Goal: Check status: Check status

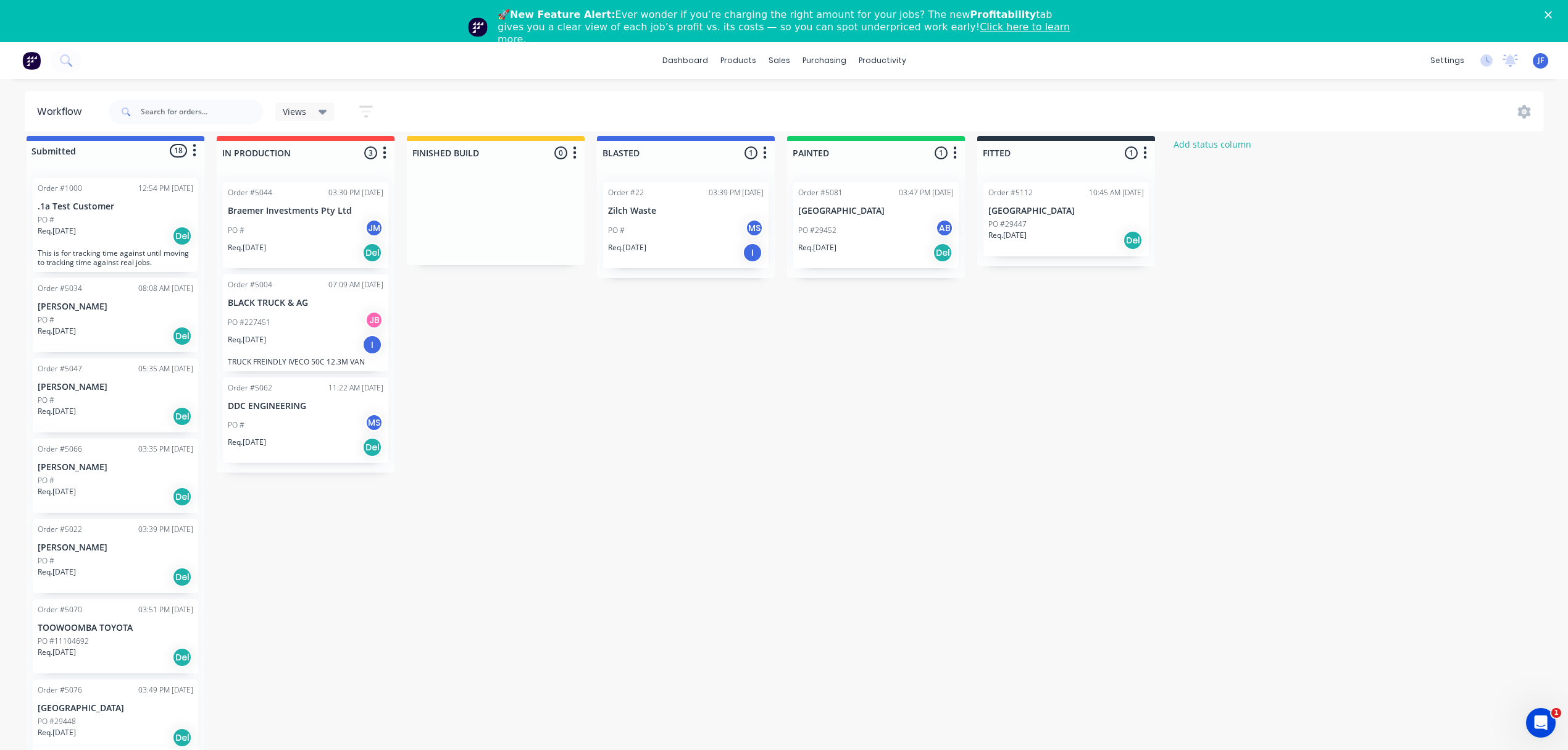
scroll to position [379, 0]
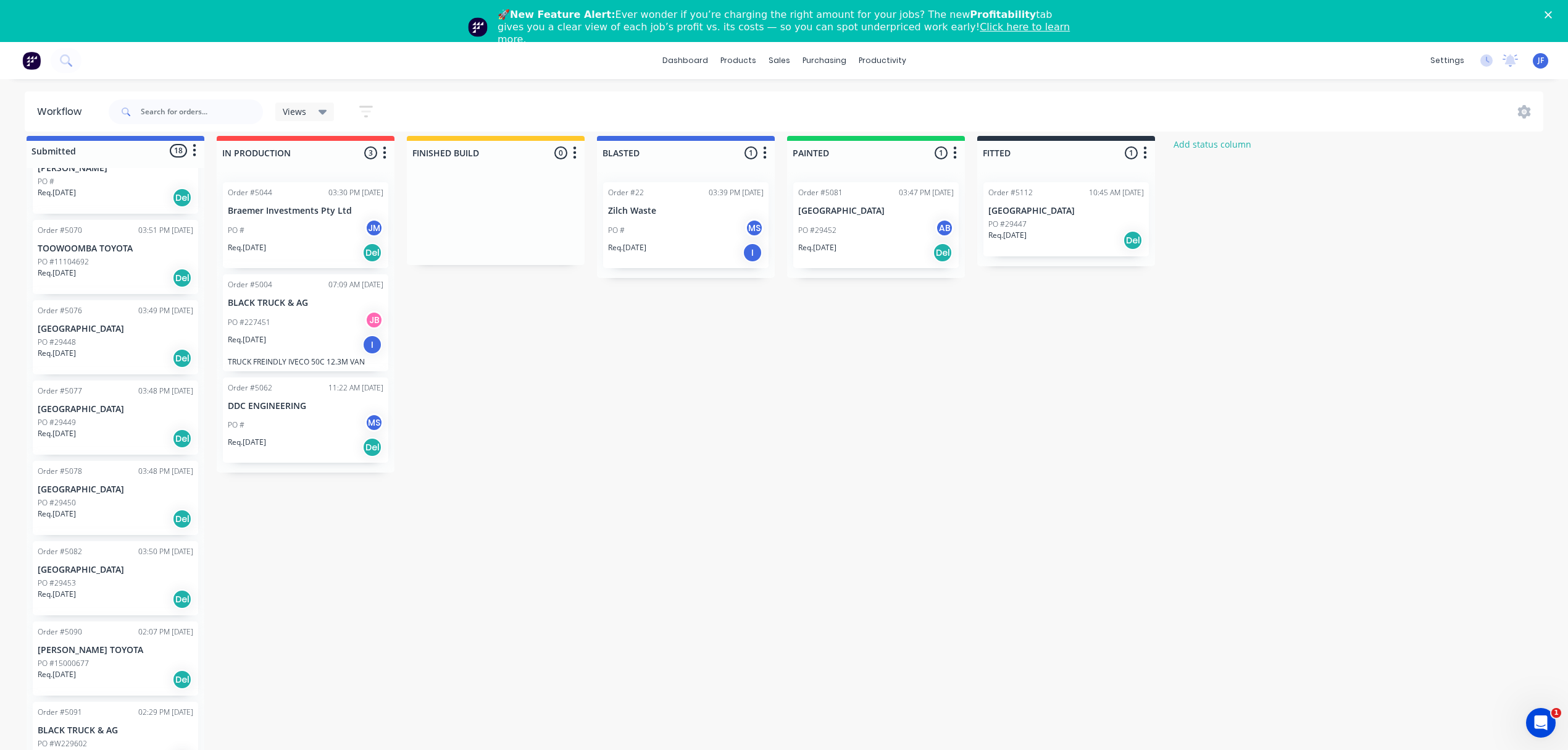
click at [1028, 187] on div "Order #5112" at bounding box center [1010, 192] width 45 height 11
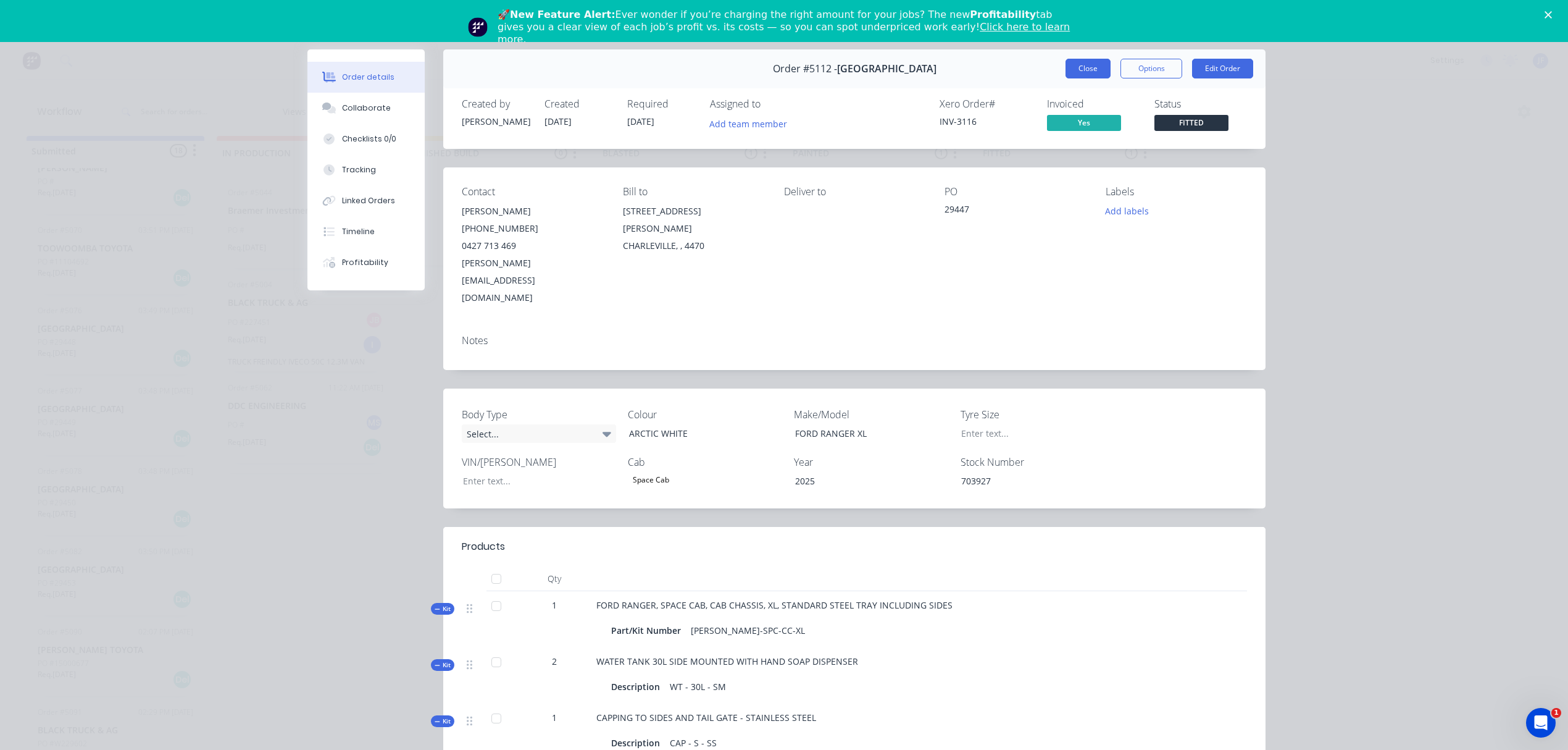
click at [1087, 70] on button "Close" at bounding box center [1088, 68] width 45 height 20
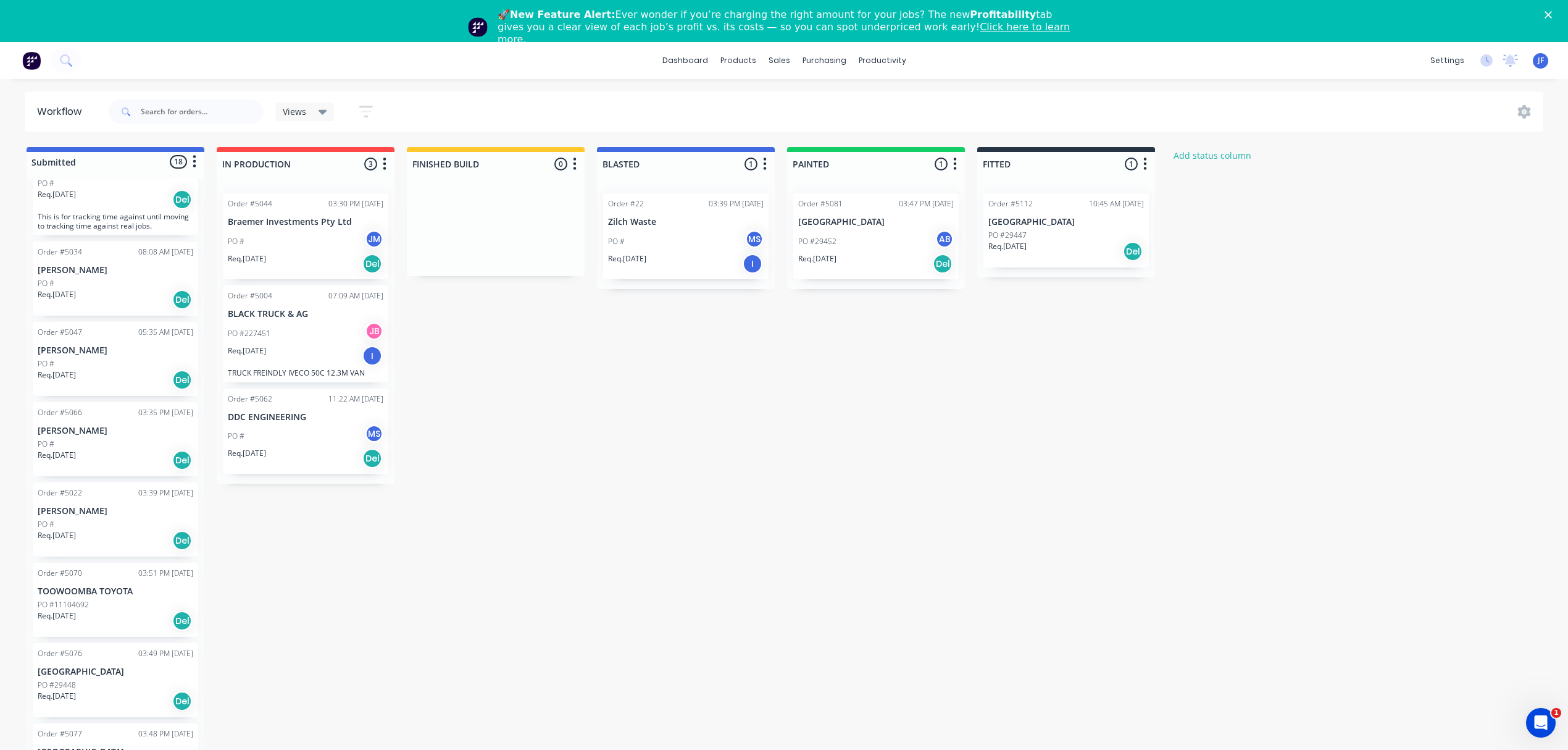
scroll to position [0, 0]
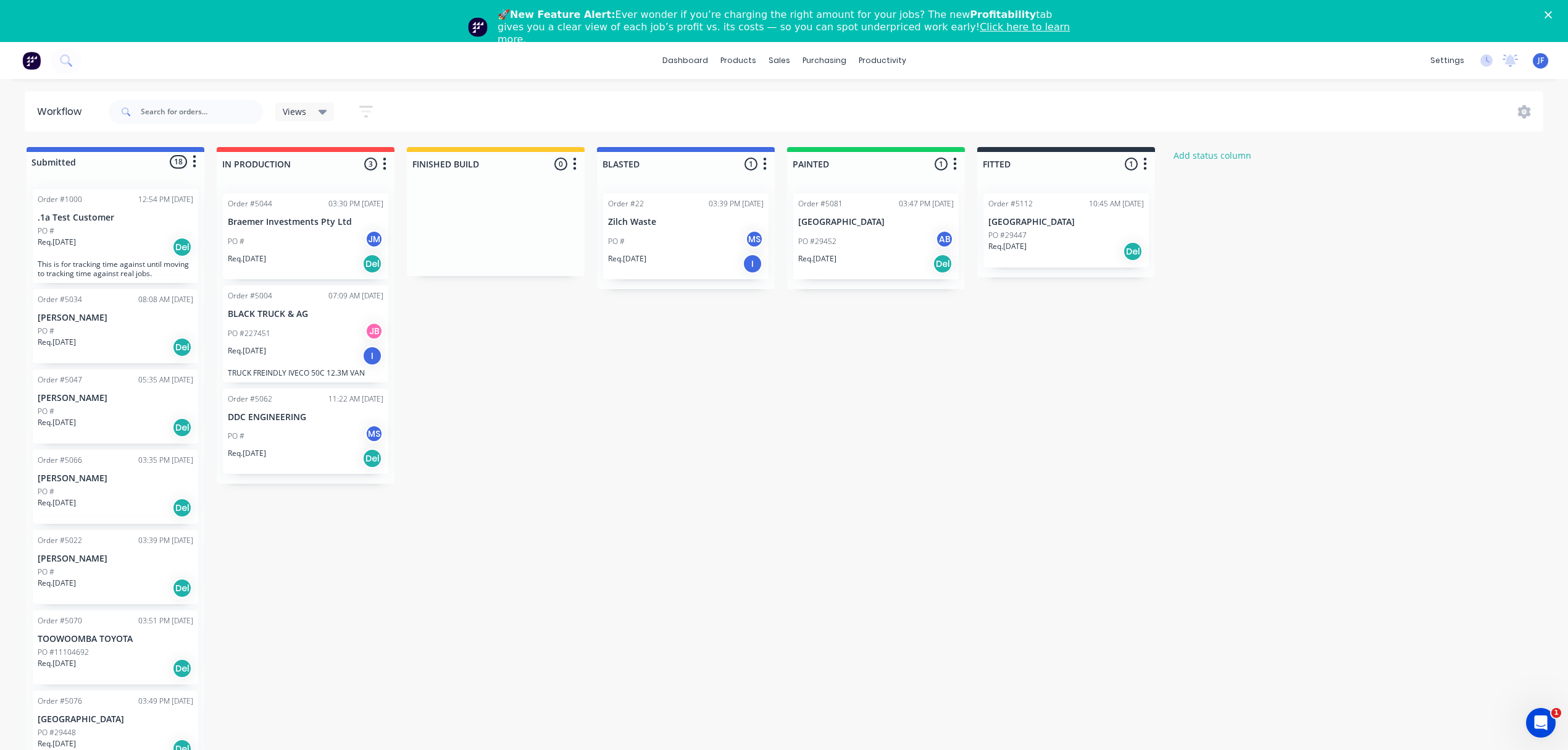
click at [306, 249] on div "PO # JM" at bounding box center [306, 241] width 155 height 23
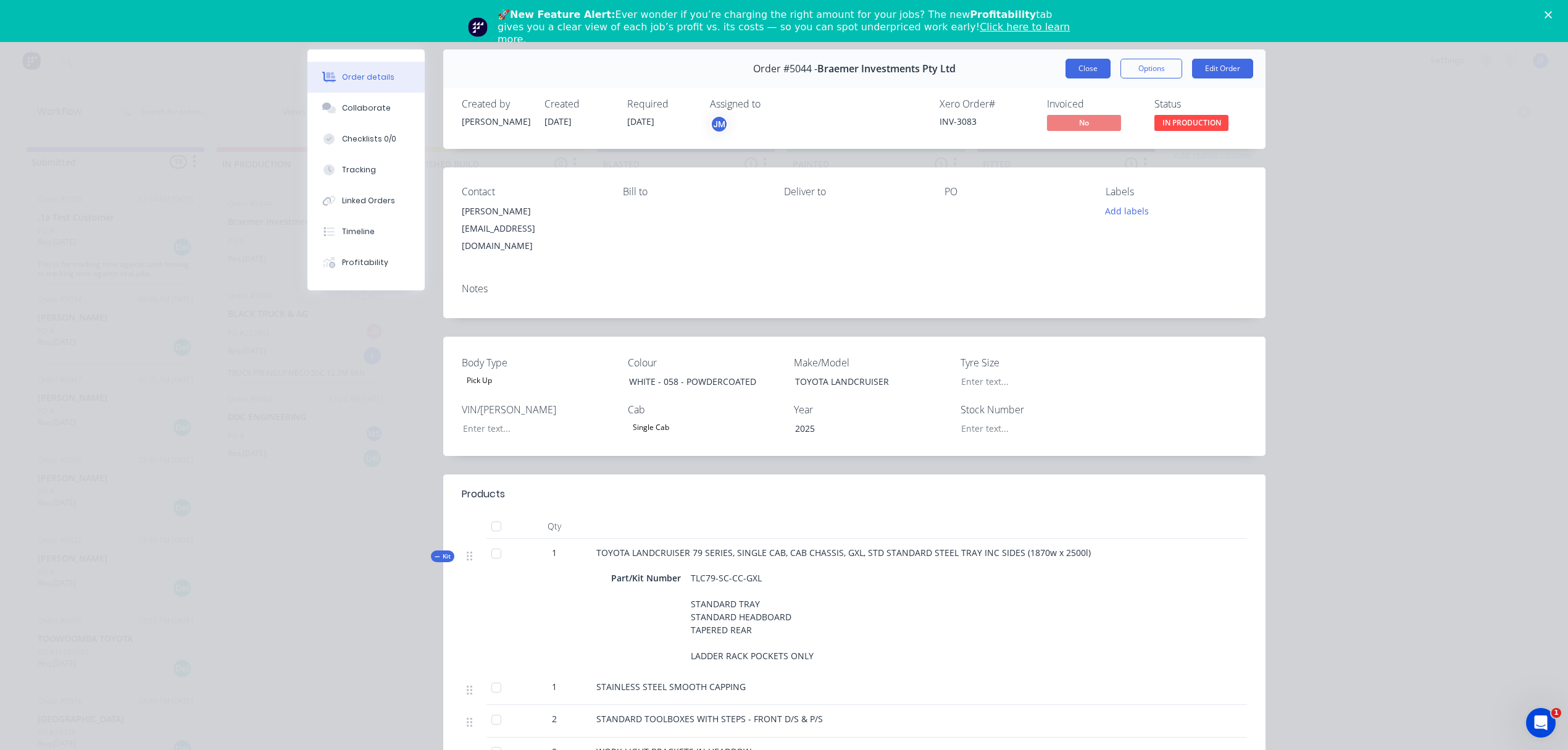
click at [1067, 73] on button "Close" at bounding box center [1088, 68] width 45 height 20
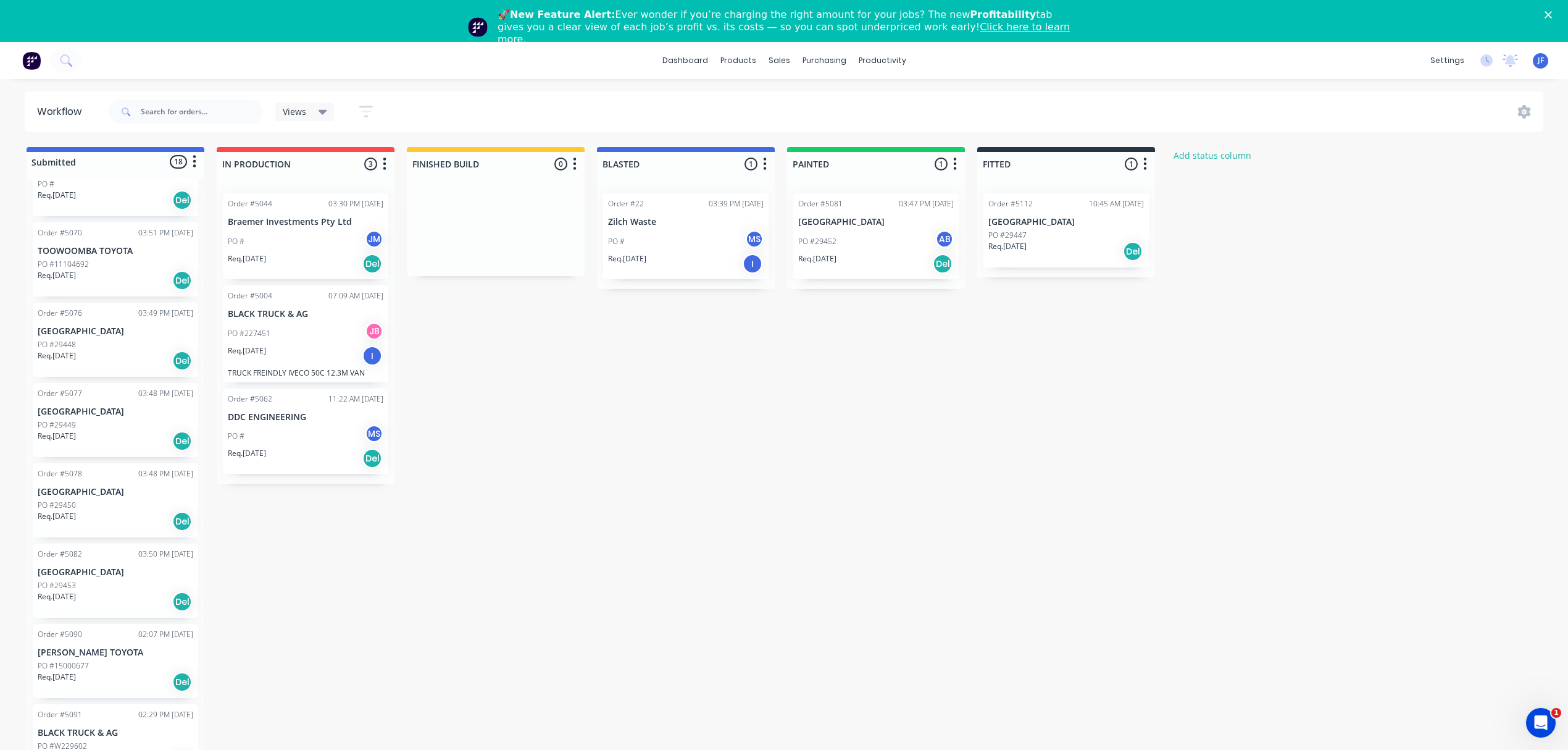
scroll to position [576, 0]
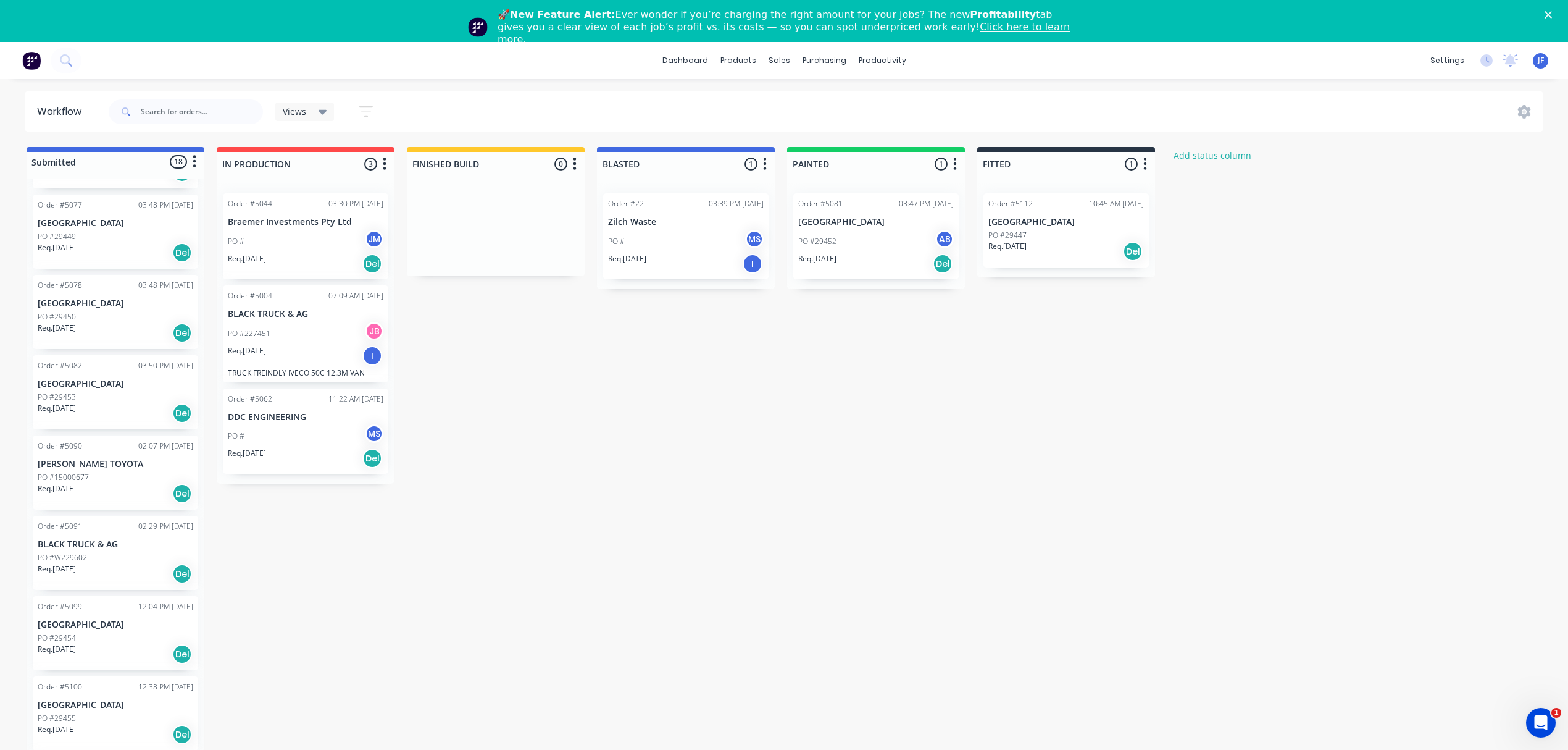
click at [81, 554] on p "PO #W229602" at bounding box center [62, 557] width 49 height 11
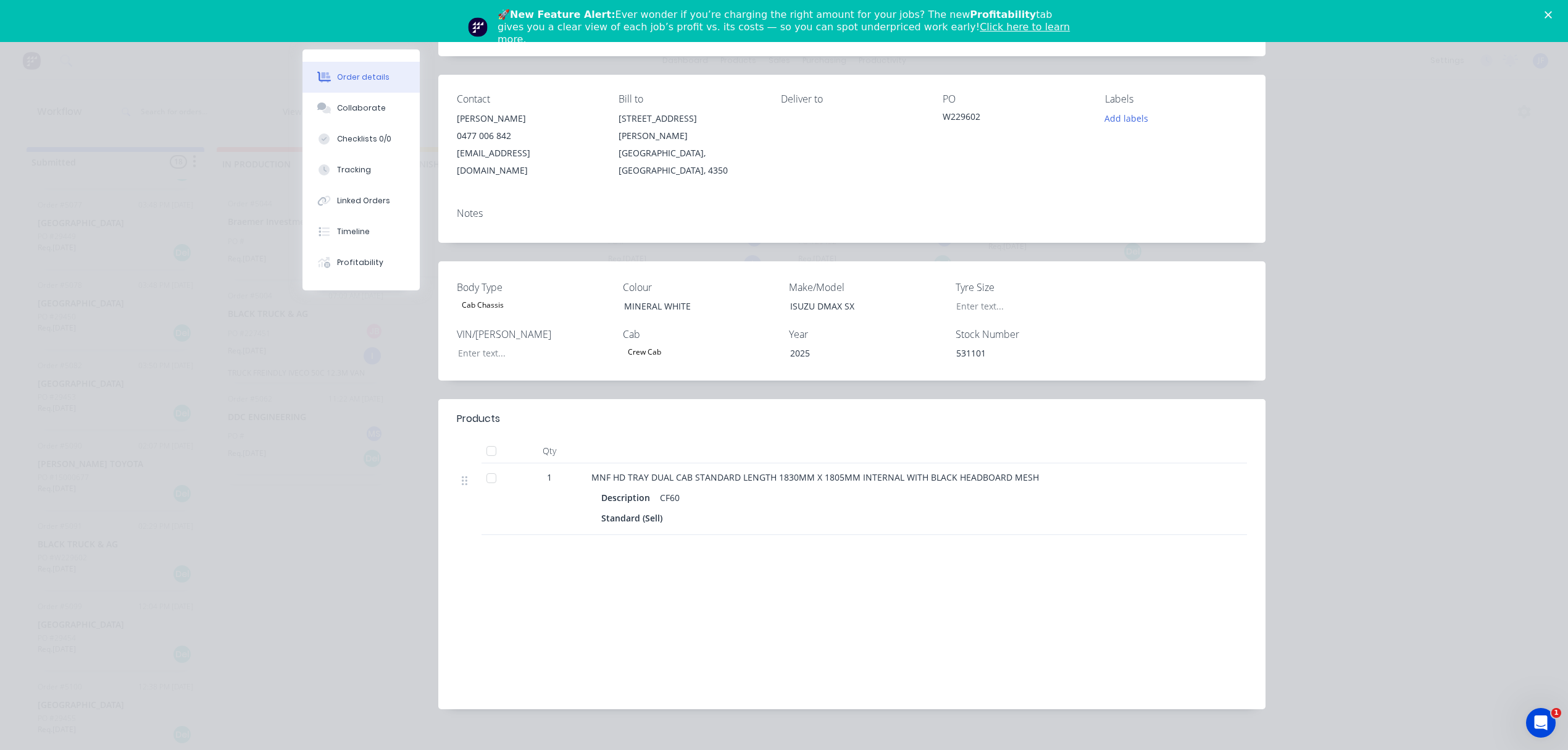
scroll to position [0, 0]
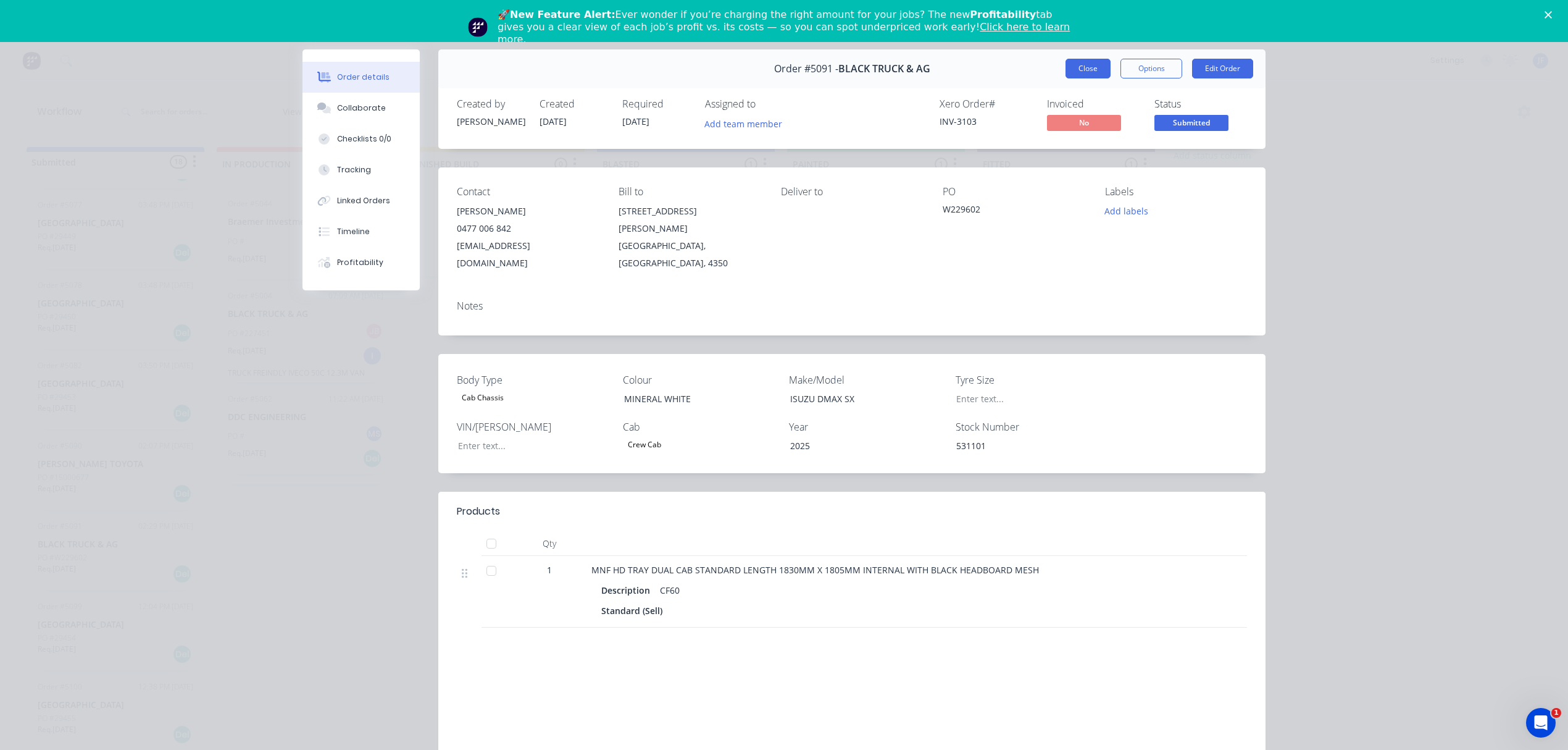
click at [1078, 70] on button "Close" at bounding box center [1088, 68] width 45 height 20
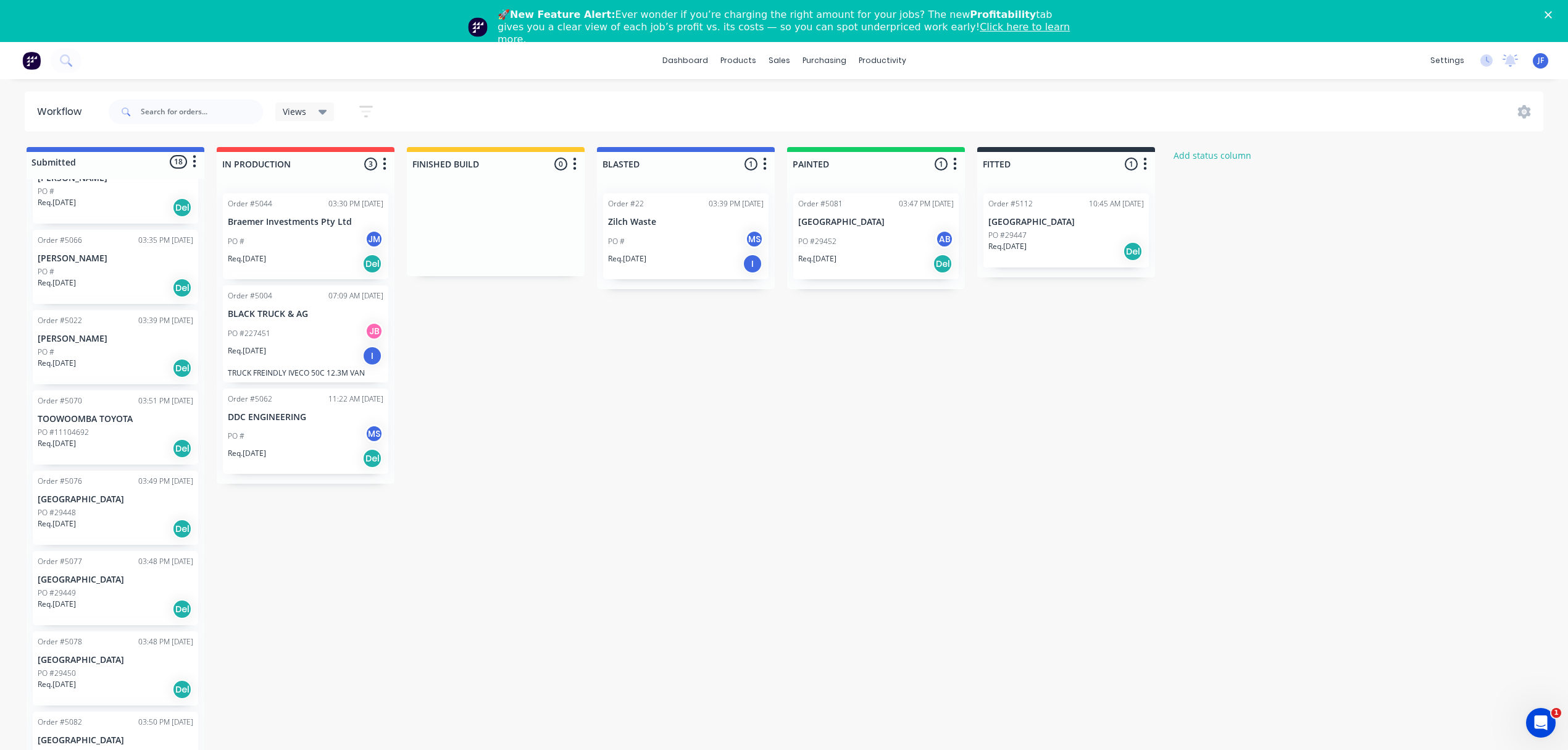
scroll to position [247, 0]
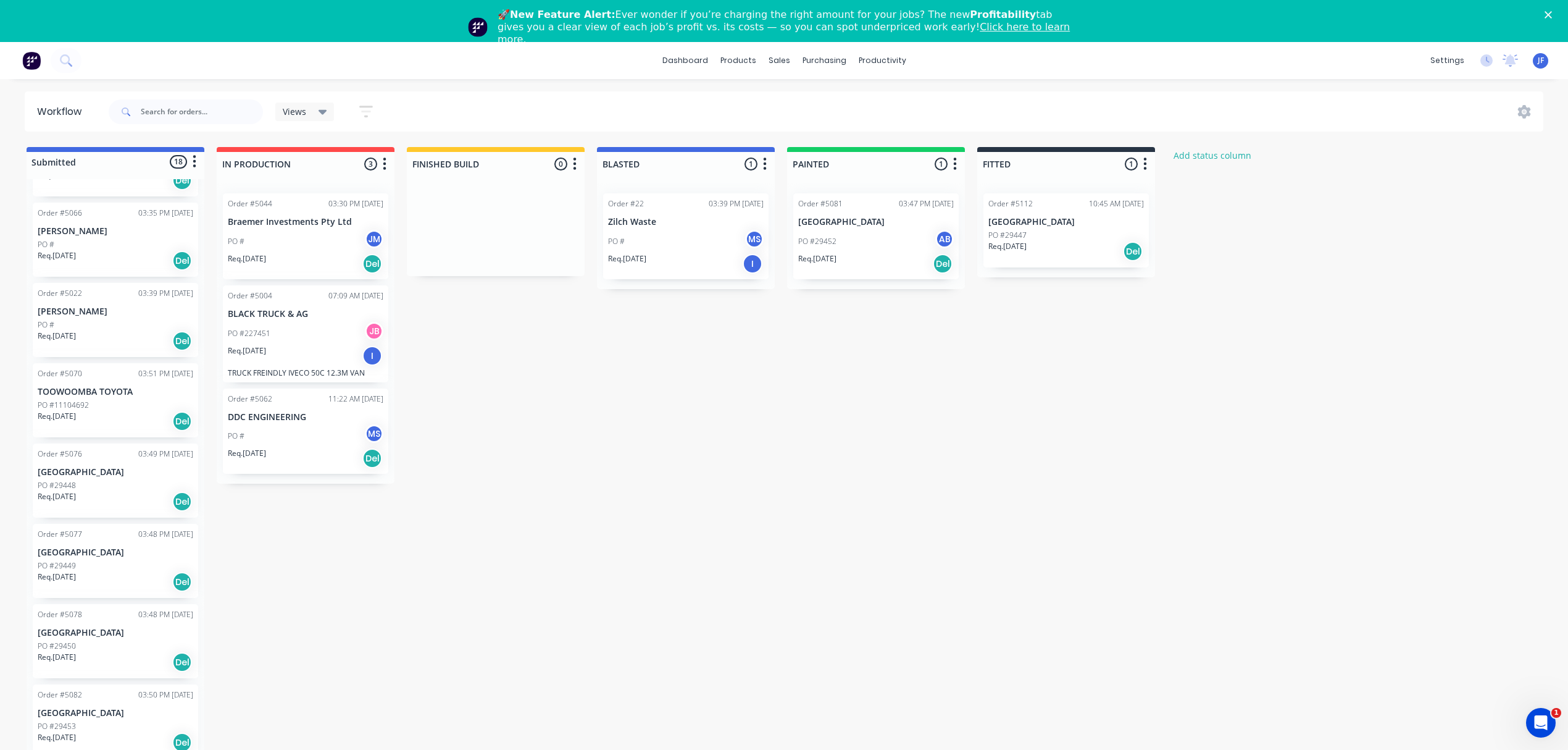
click at [95, 491] on div "Req. 25/08/25 Del" at bounding box center [115, 501] width 155 height 21
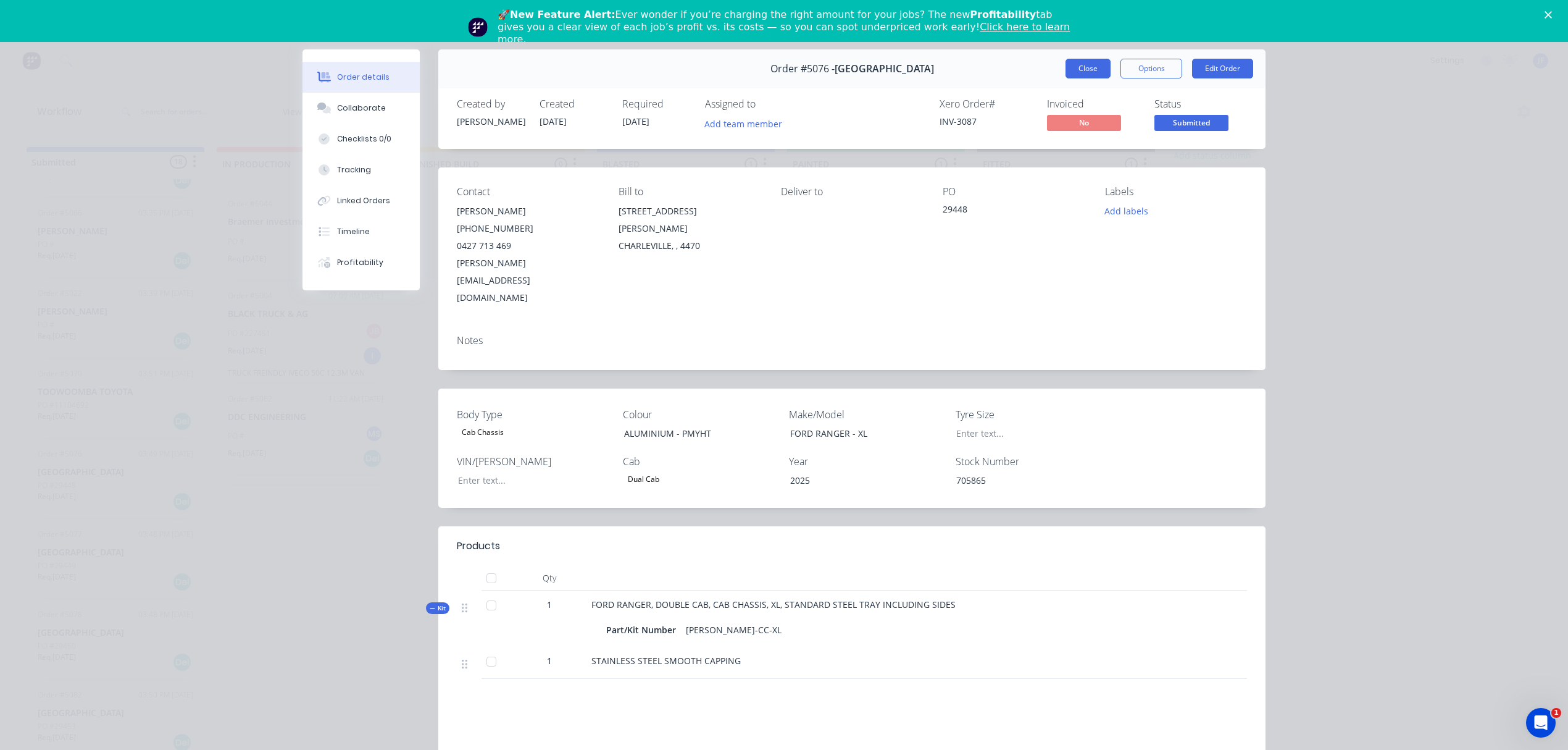
click at [1089, 65] on button "Close" at bounding box center [1088, 68] width 45 height 20
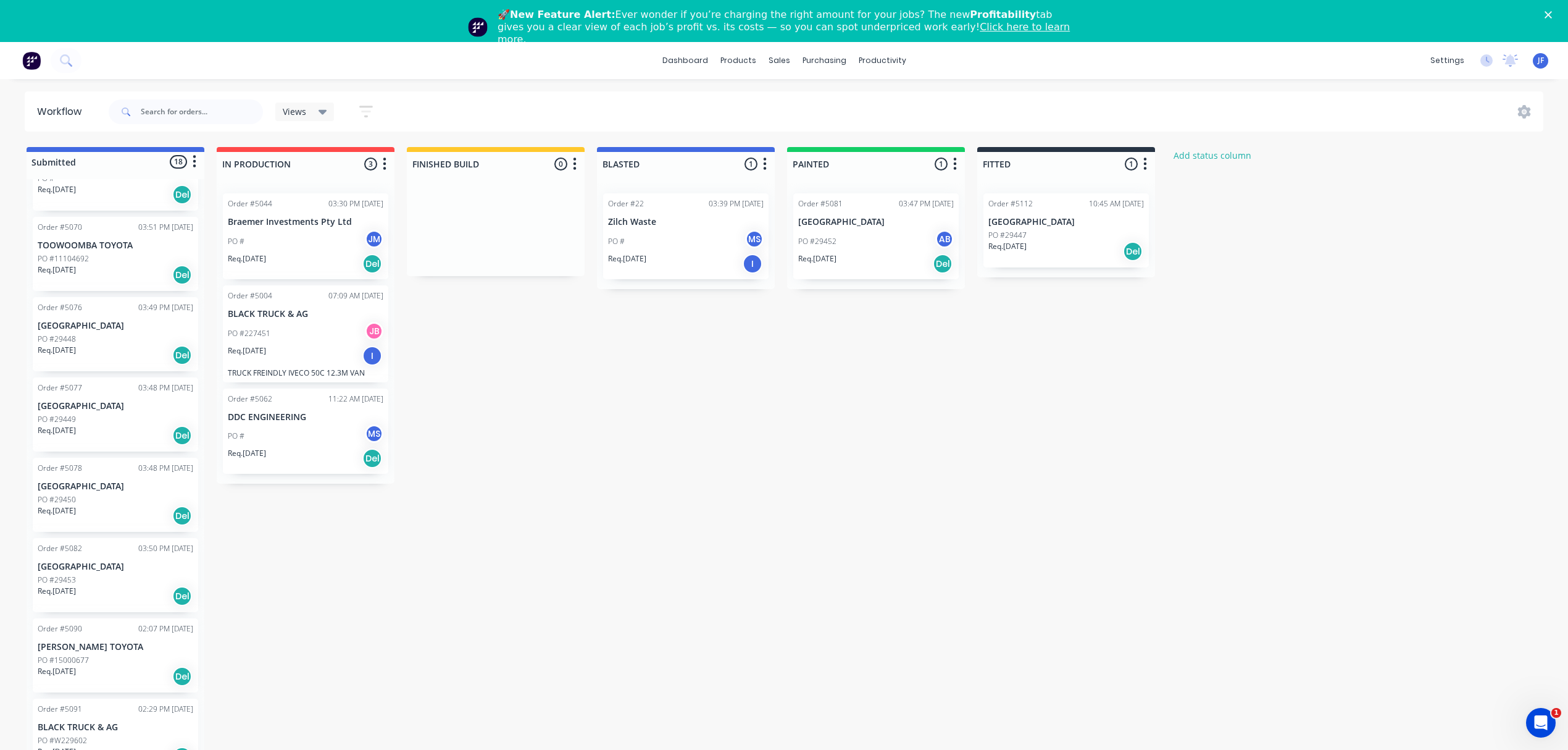
scroll to position [576, 0]
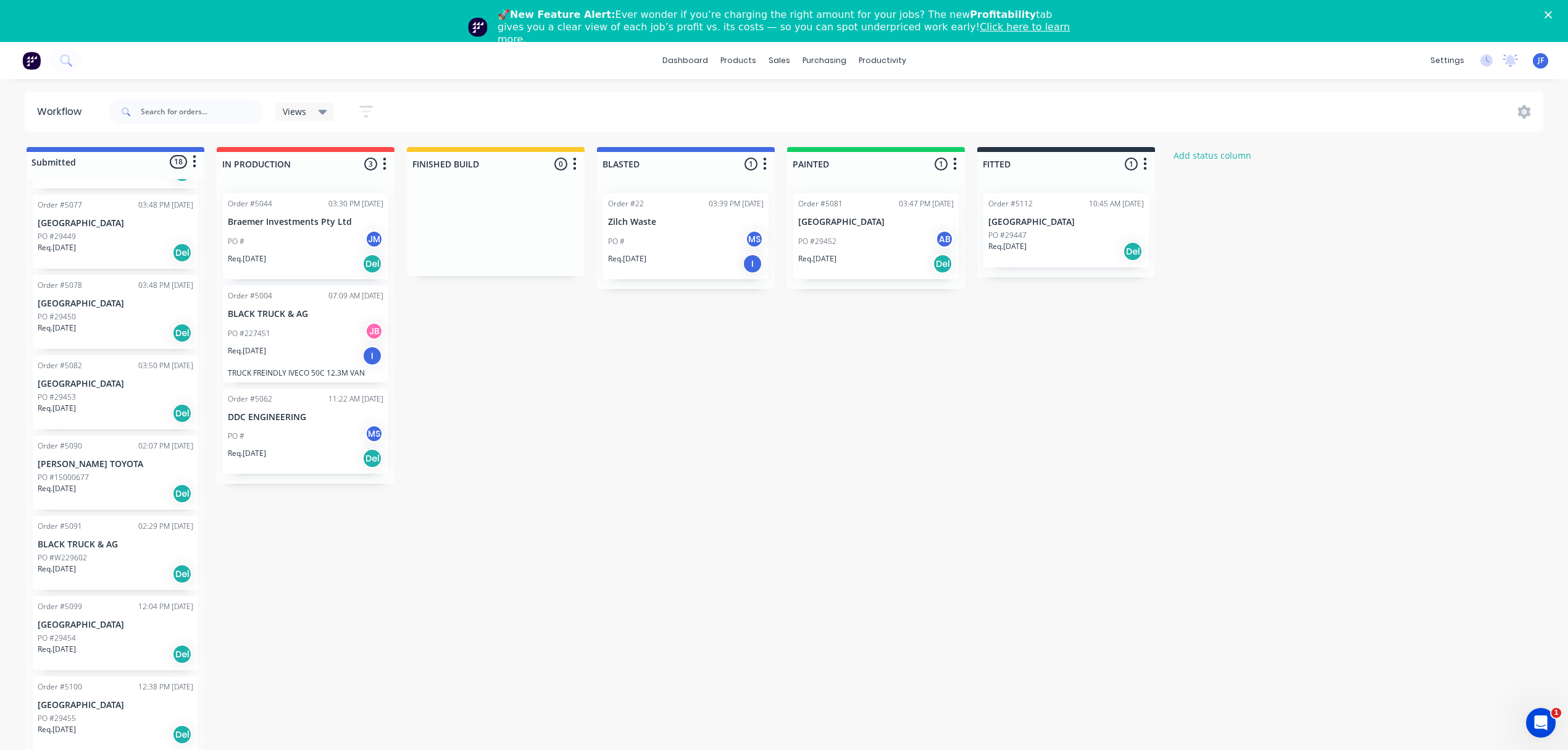
click at [59, 559] on p "PO #W229602" at bounding box center [62, 557] width 49 height 11
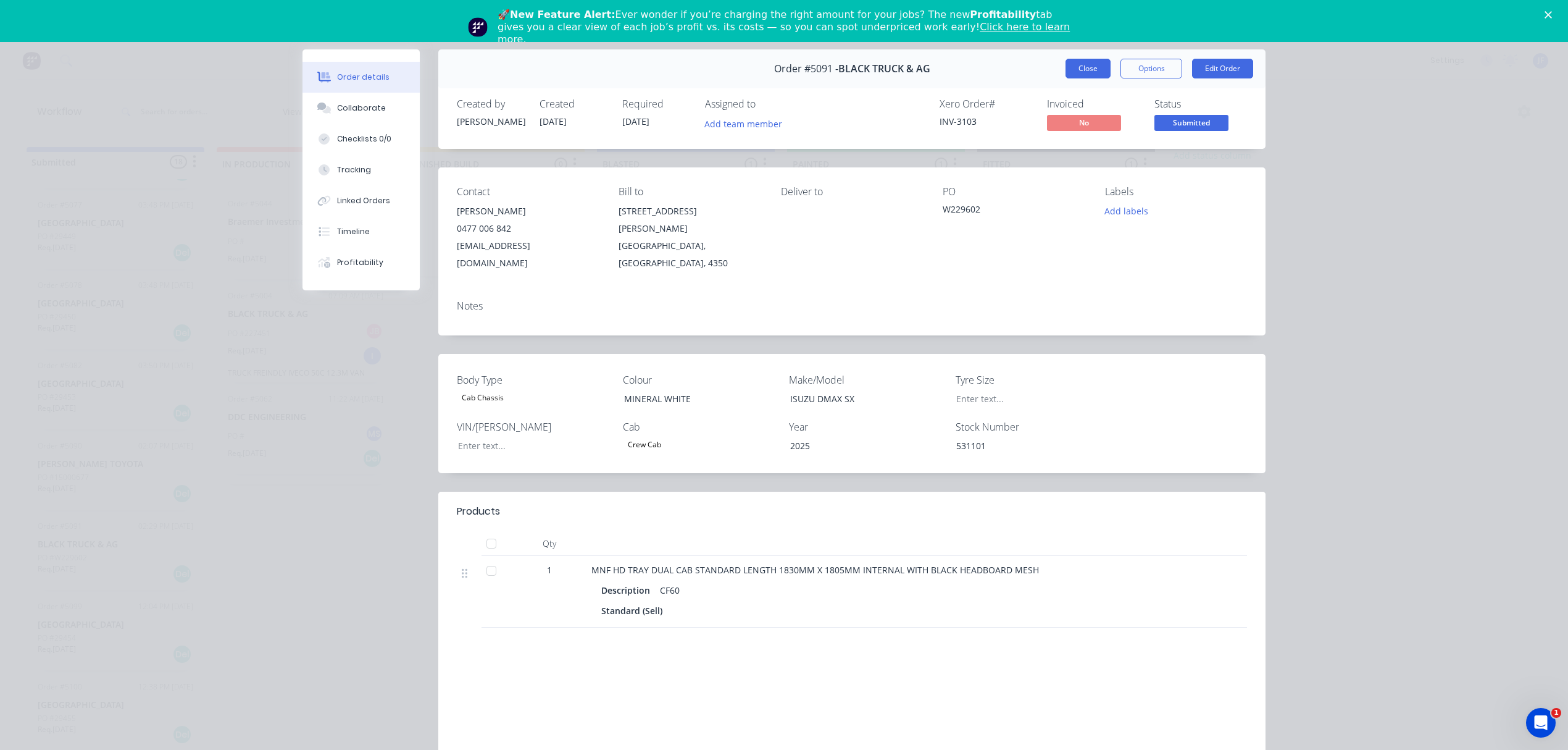
click at [1095, 69] on button "Close" at bounding box center [1088, 68] width 45 height 20
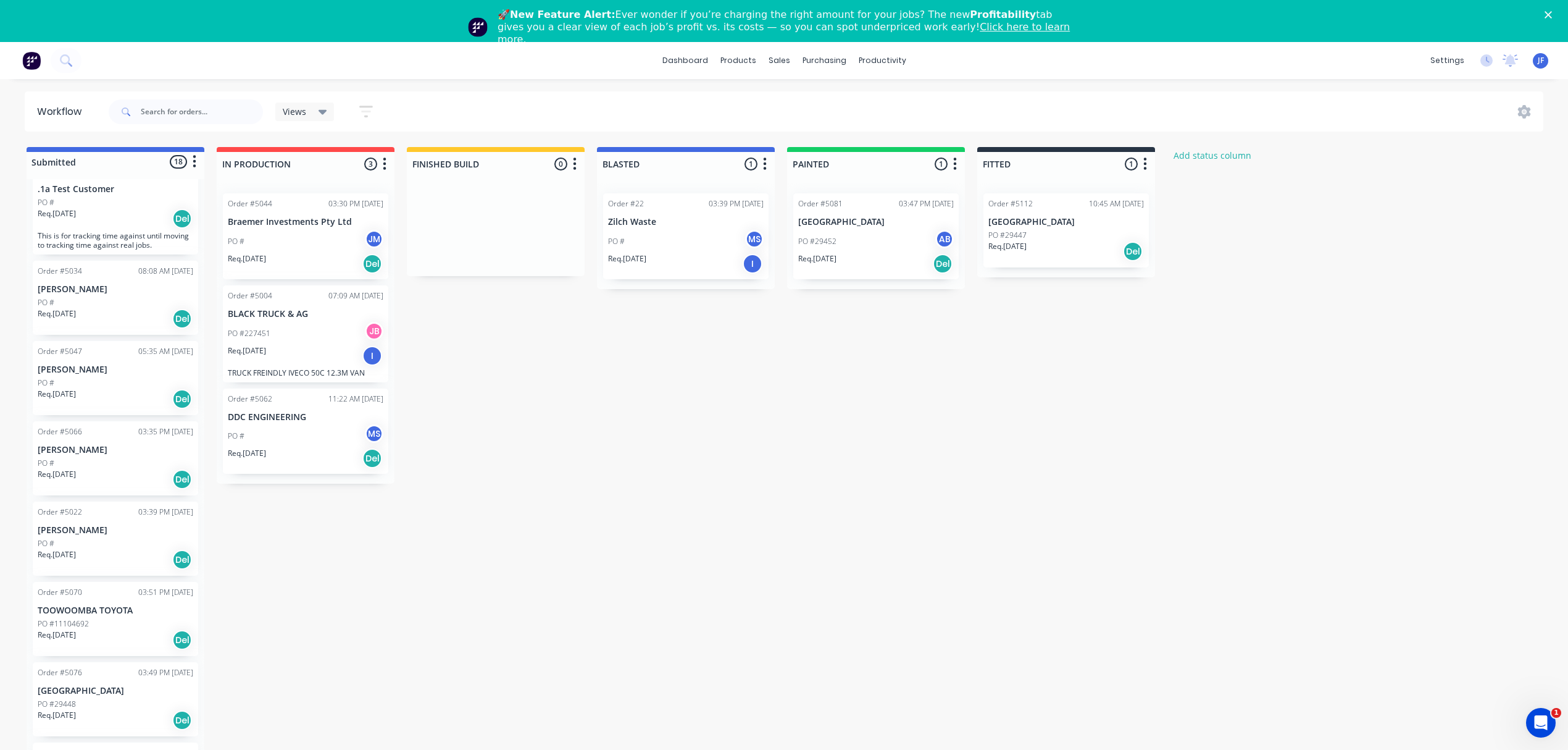
scroll to position [0, 0]
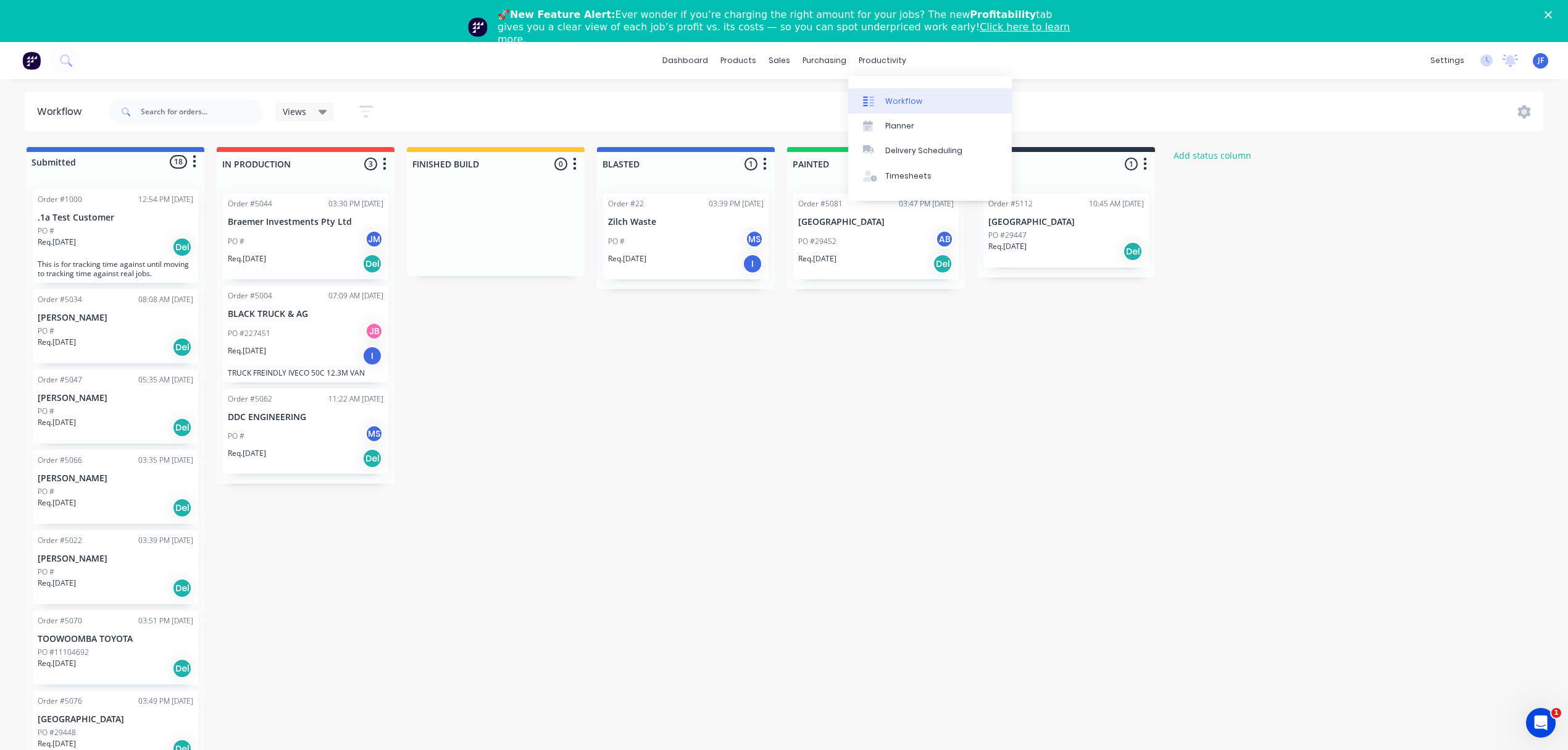
click at [886, 104] on div "Workflow" at bounding box center [904, 101] width 37 height 11
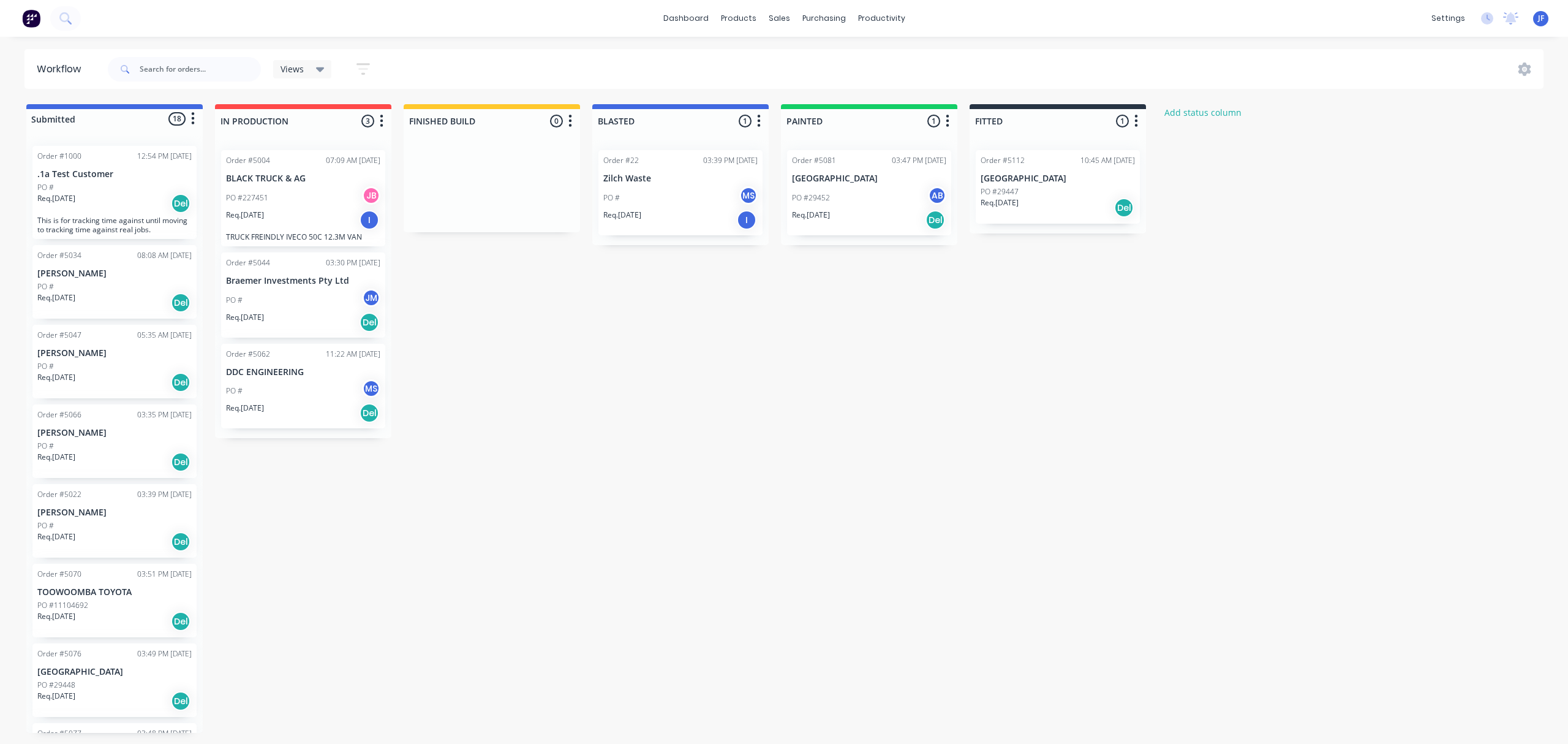
click at [304, 292] on div "PO # JM" at bounding box center [303, 300] width 154 height 23
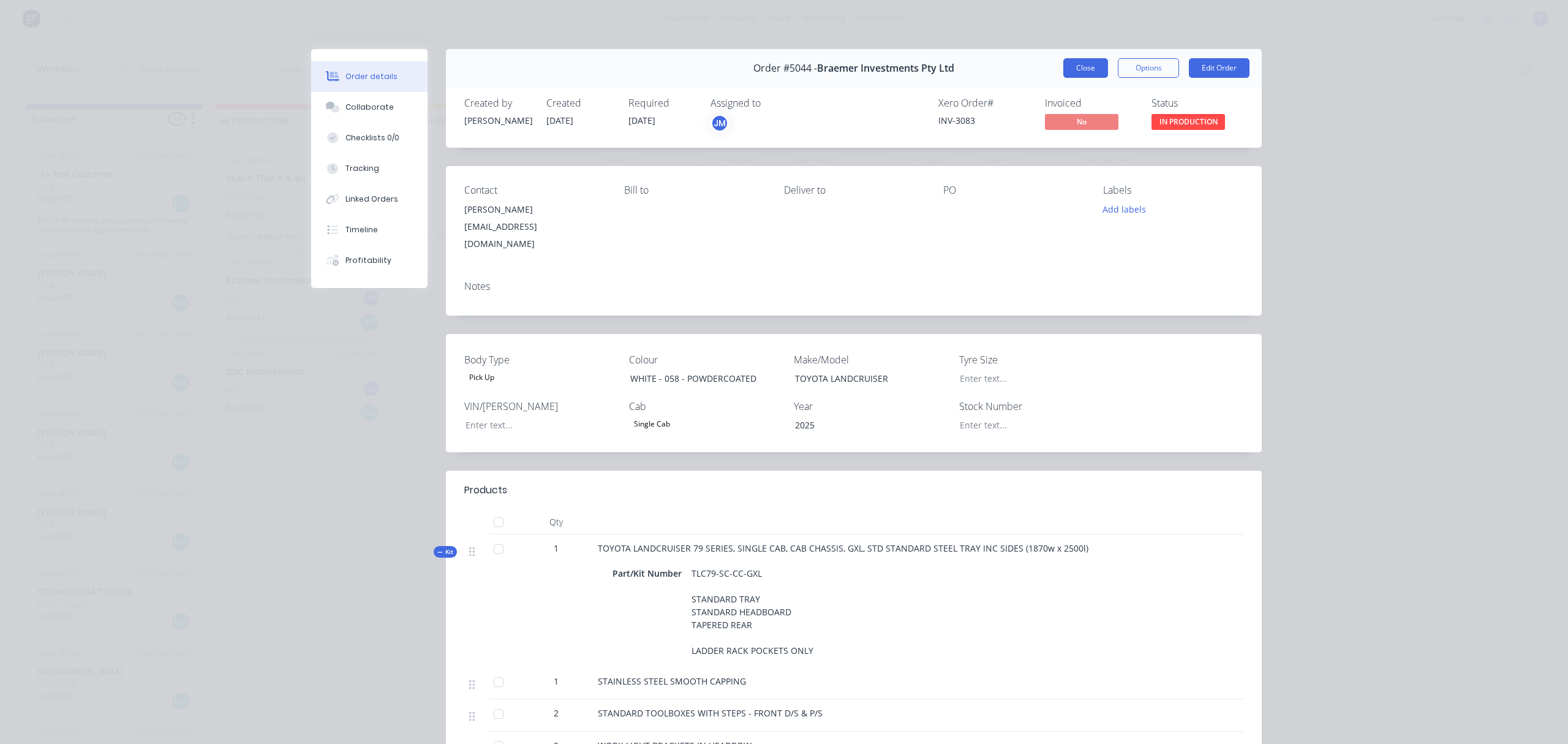
click at [1074, 71] on button "Close" at bounding box center [1085, 68] width 44 height 20
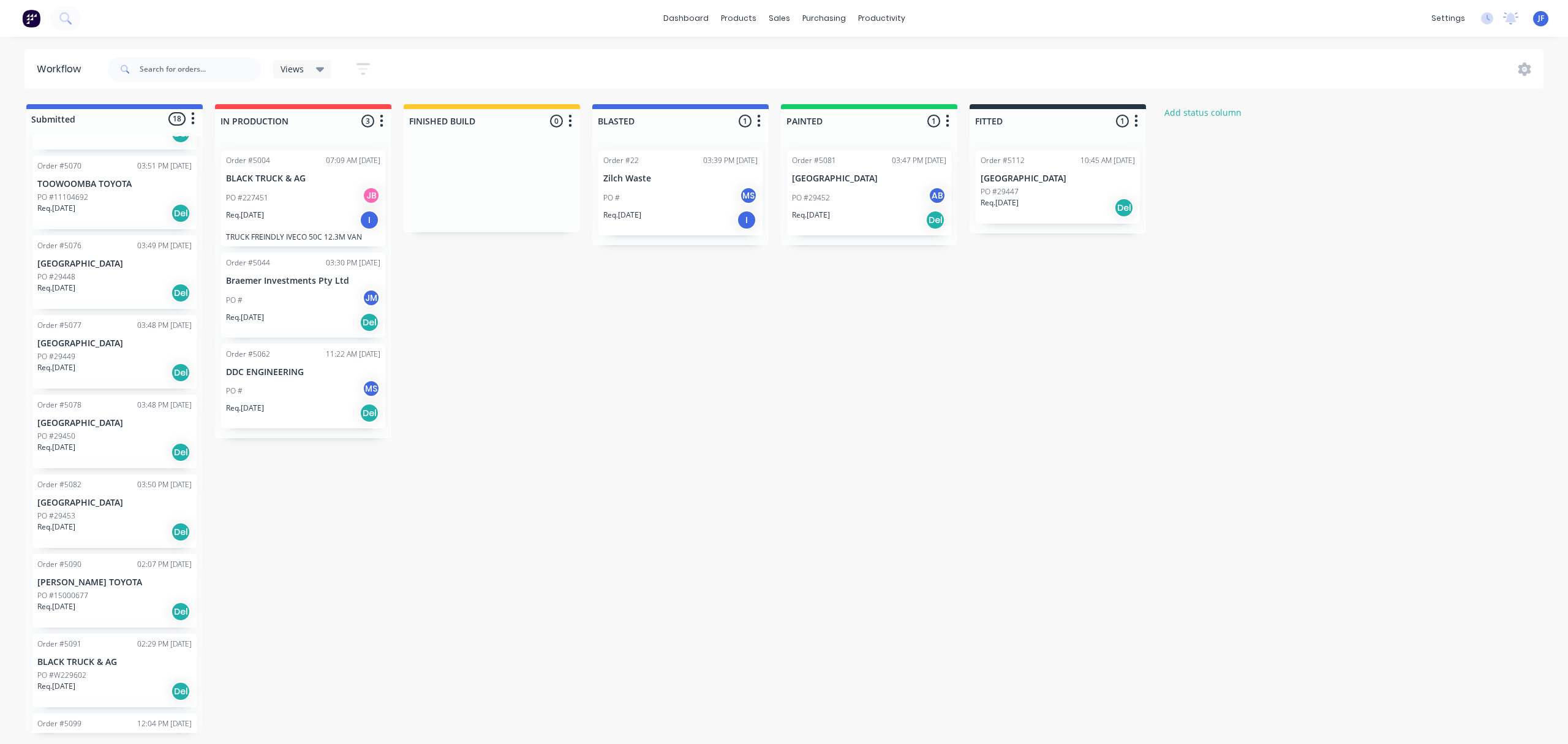
scroll to position [245, 0]
click at [84, 356] on p "PO #11104692" at bounding box center [63, 360] width 51 height 11
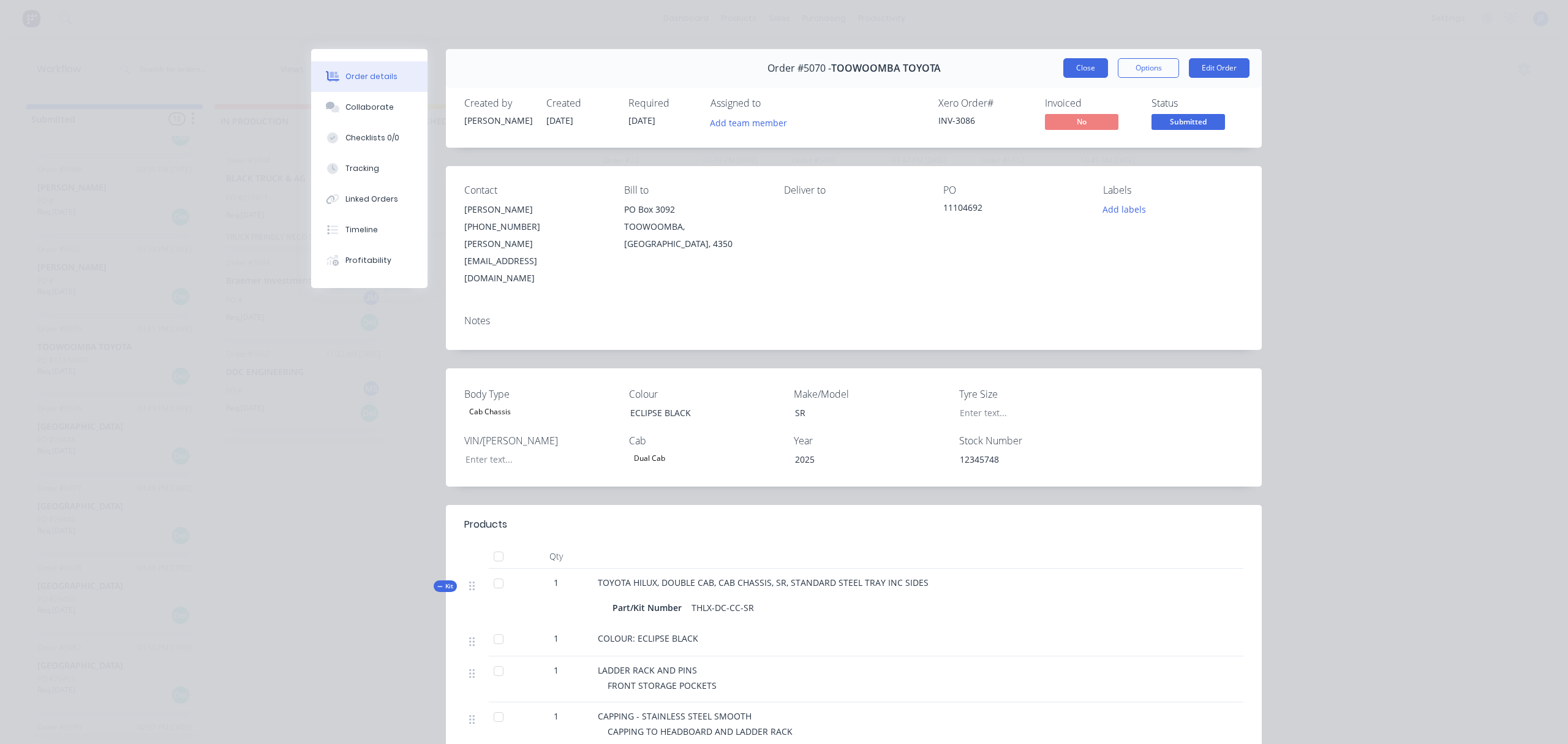
click at [1079, 66] on button "Close" at bounding box center [1085, 68] width 44 height 20
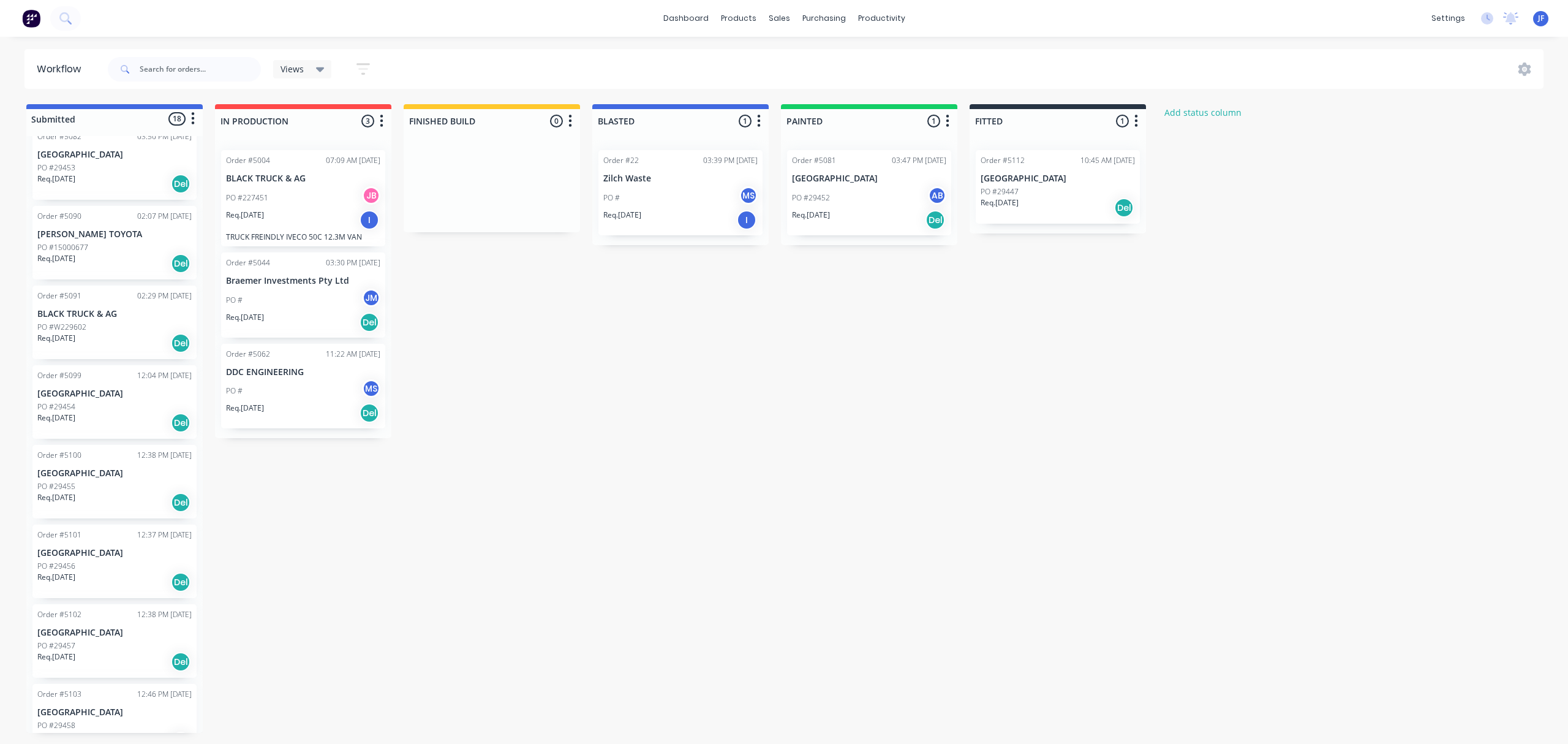
scroll to position [868, 0]
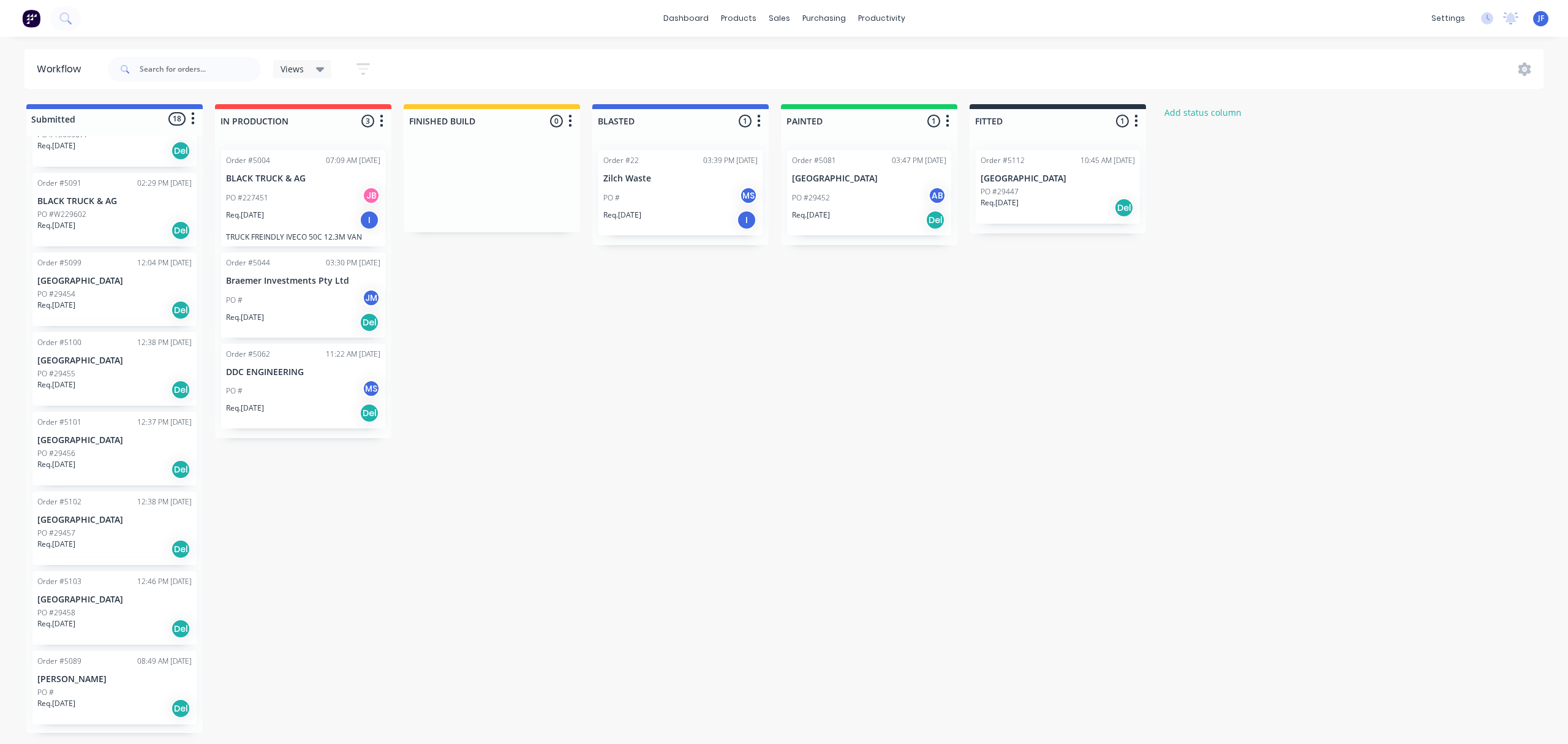
click at [128, 697] on div "Req. [DATE] Del" at bounding box center [114, 708] width 154 height 21
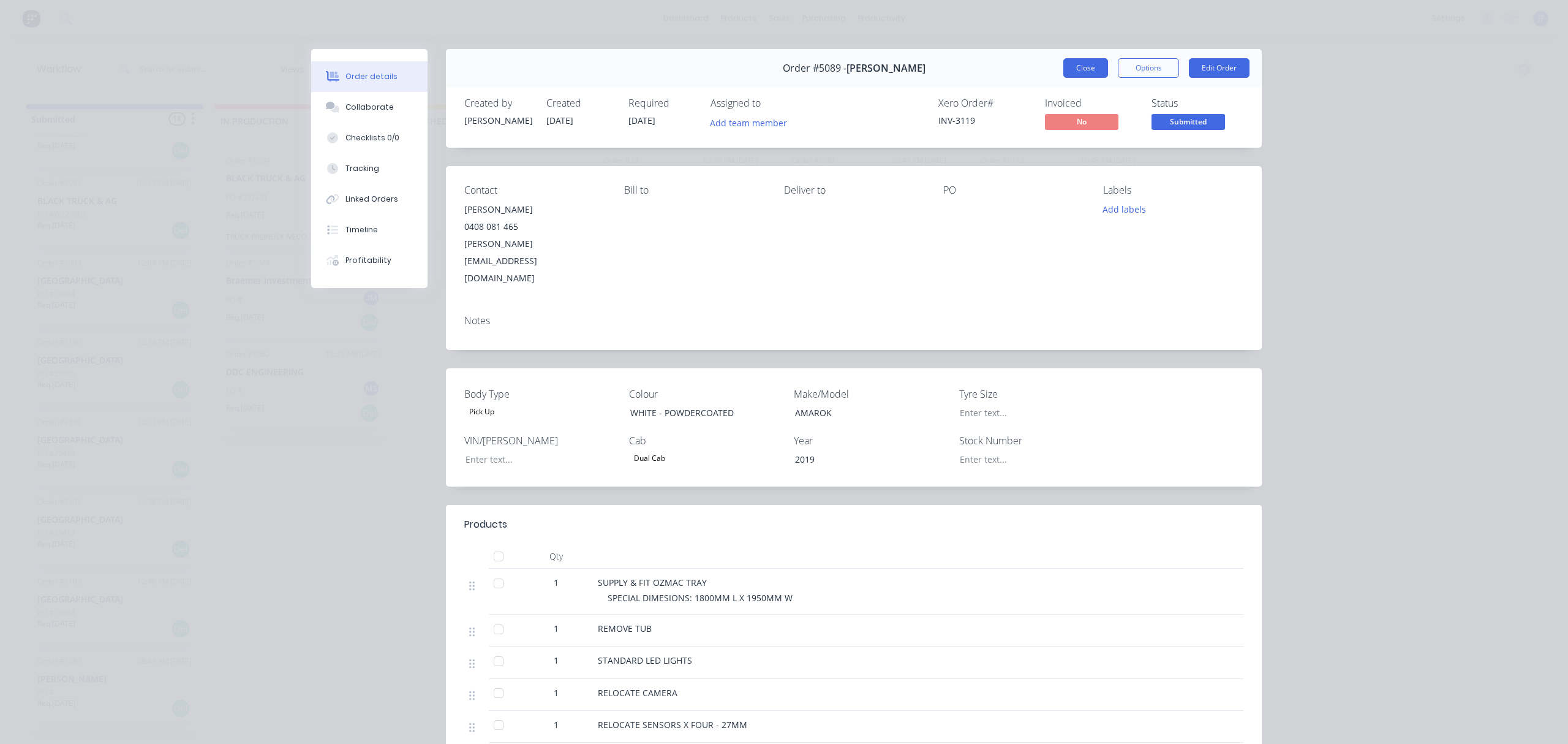
click at [1076, 63] on button "Close" at bounding box center [1085, 68] width 44 height 20
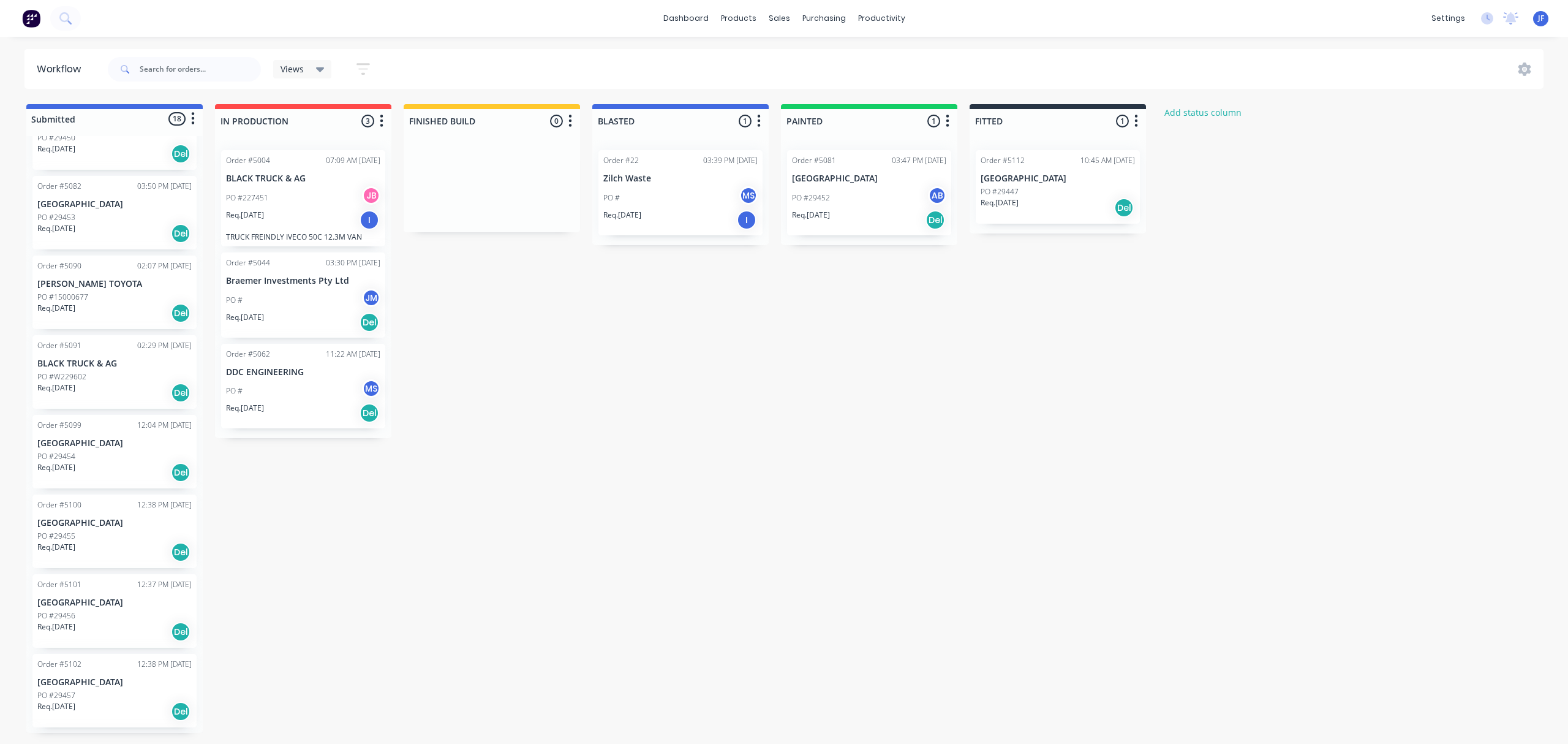
scroll to position [705, 0]
click at [121, 390] on div "Req. [DATE] Del" at bounding box center [114, 393] width 154 height 21
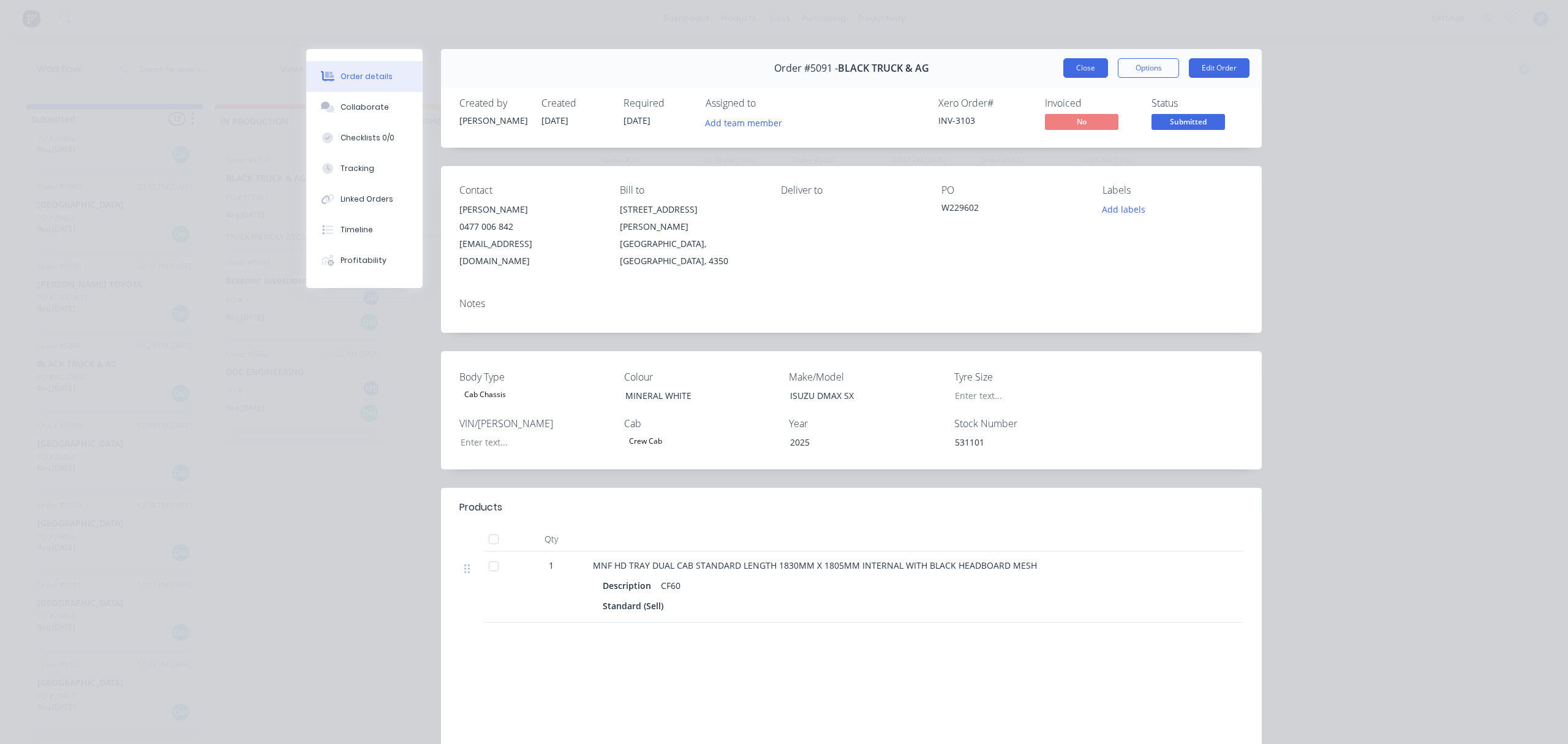
click at [1081, 67] on button "Close" at bounding box center [1085, 68] width 44 height 20
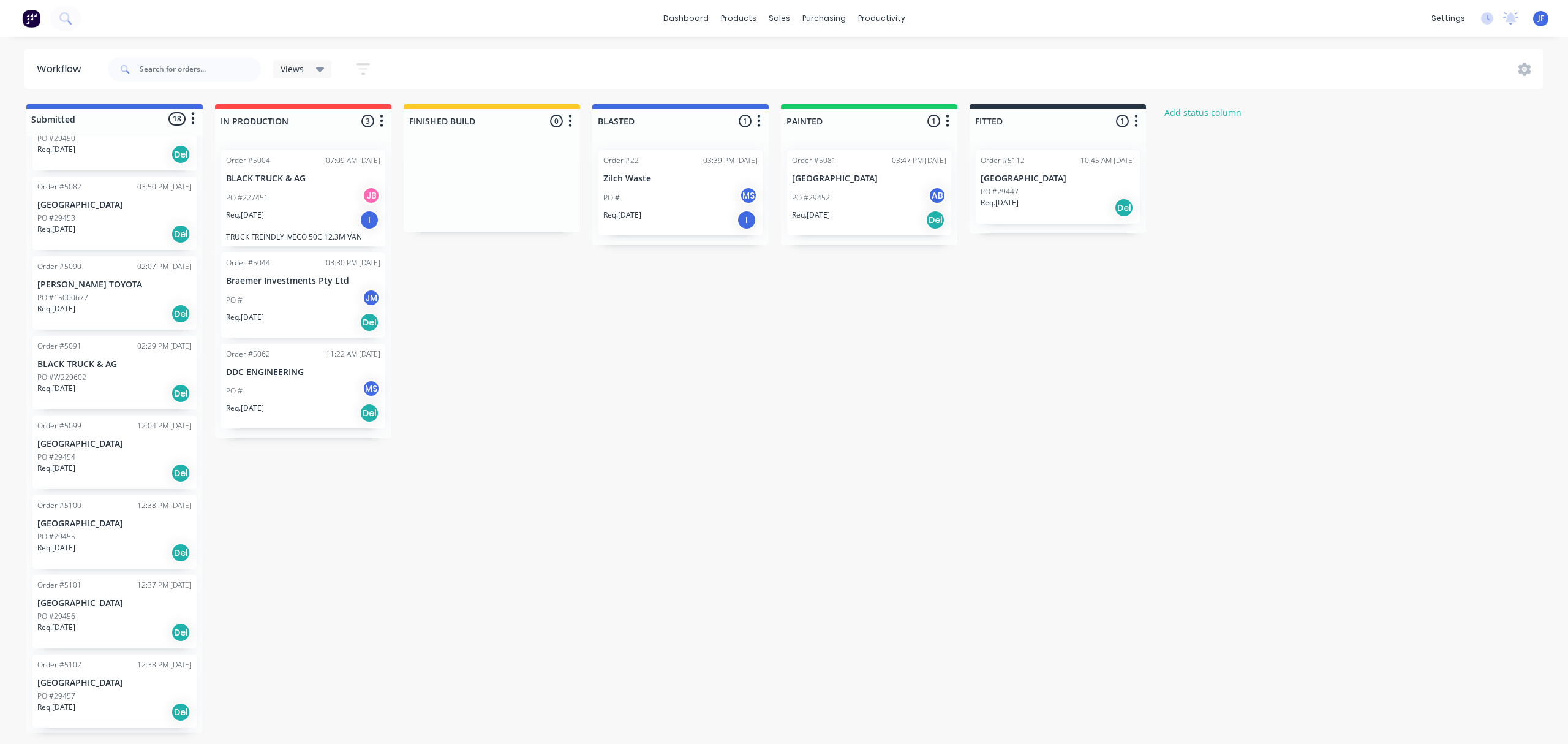
click at [549, 356] on div "Submitted 18 Status colour #4169E1 hex #4169E1 Save Cancel Summaries Total orde…" at bounding box center [745, 418] width 1510 height 628
click at [108, 215] on div "PO #W229602" at bounding box center [114, 214] width 154 height 11
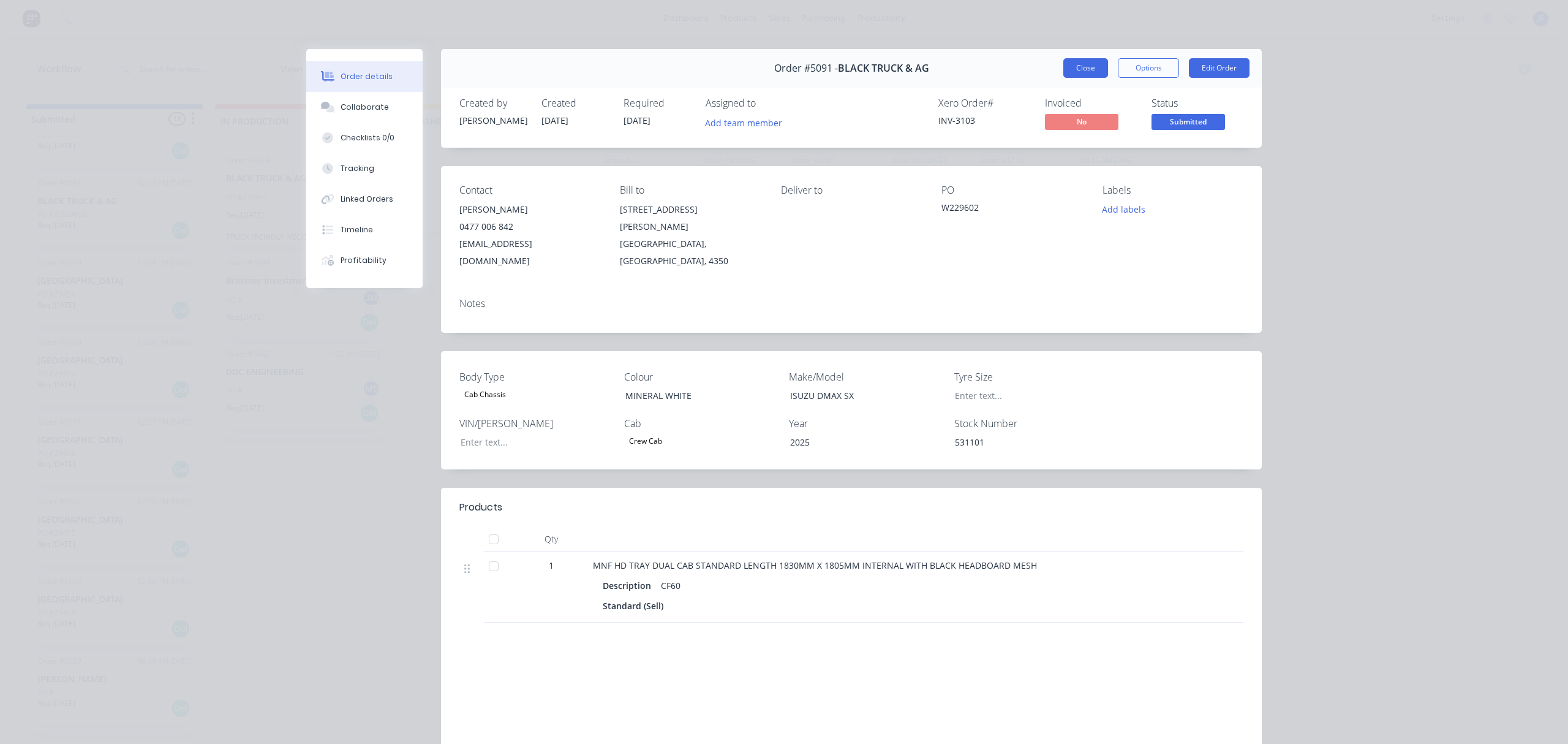
click at [1069, 67] on button "Close" at bounding box center [1085, 68] width 44 height 20
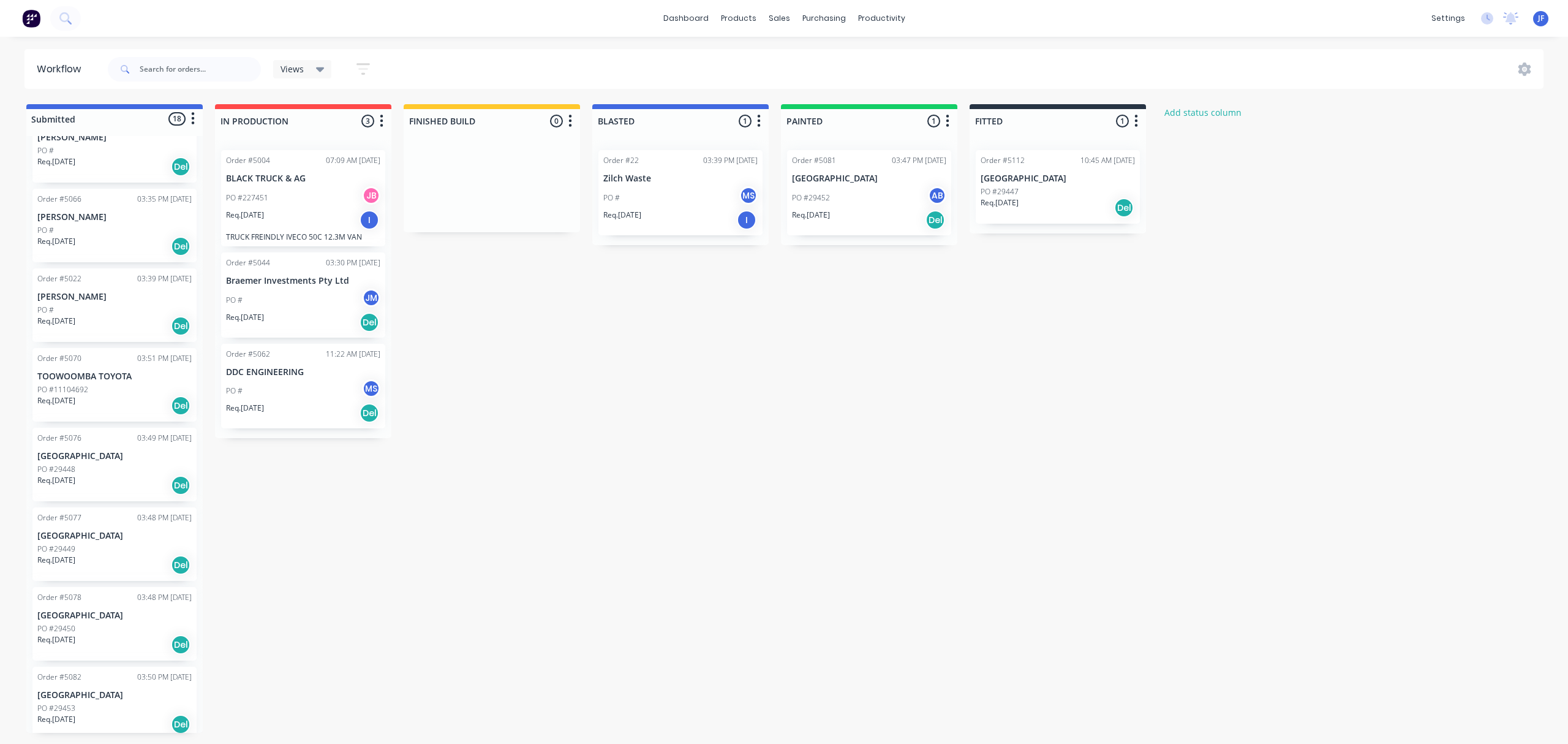
scroll to position [0, 0]
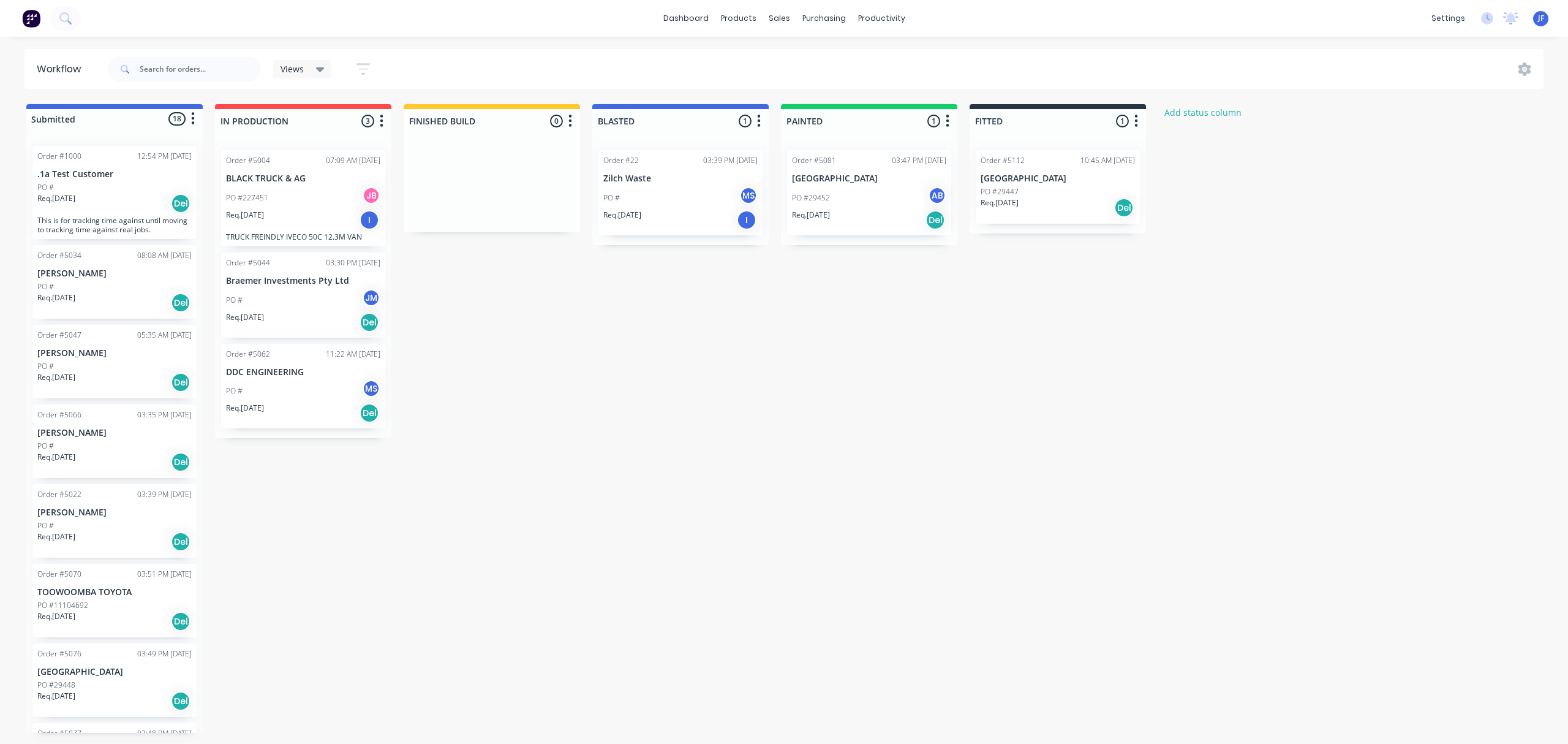
click at [914, 442] on div "Submitted 18 Status colour #4169E1 hex #4169E1 Save Cancel Summaries Total orde…" at bounding box center [745, 418] width 1510 height 628
